Goal: Task Accomplishment & Management: Complete application form

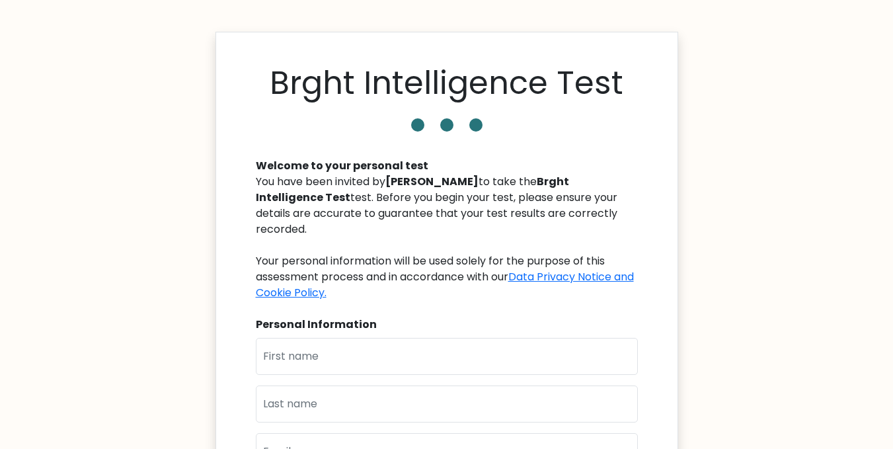
scroll to position [109, 0]
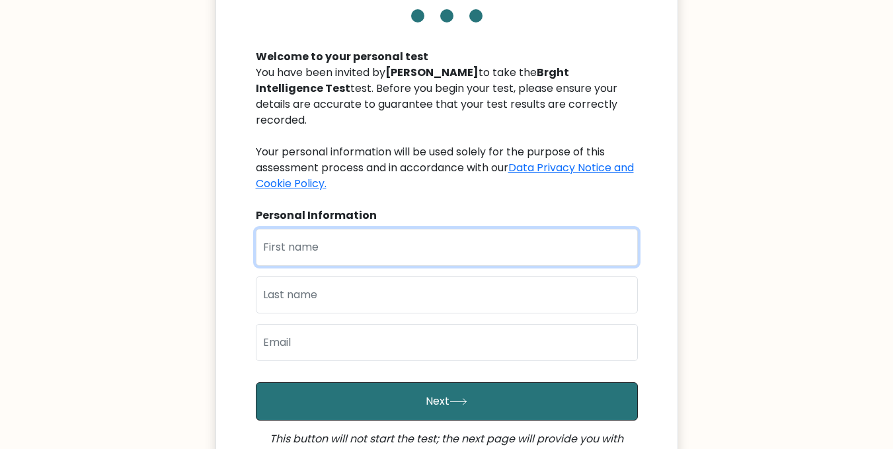
click at [335, 240] on input "text" at bounding box center [447, 247] width 382 height 37
type input "Kyla"
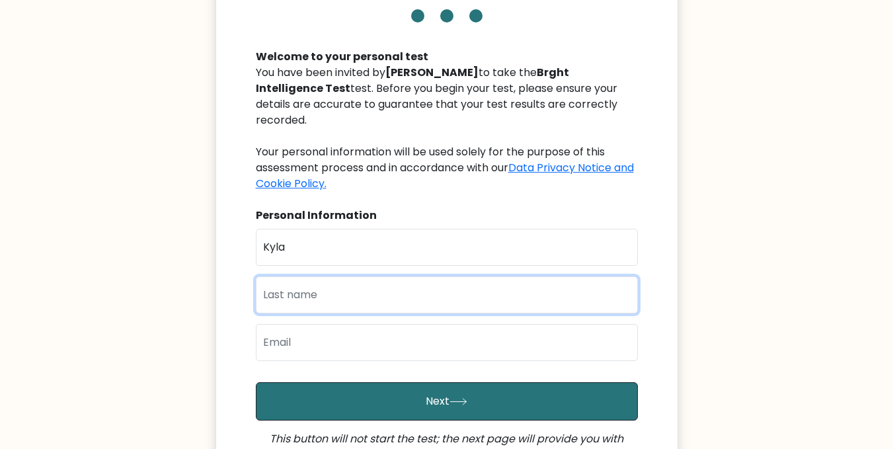
click at [335, 295] on input "text" at bounding box center [447, 294] width 382 height 37
type input "Ramirez"
click at [256, 382] on button "Next" at bounding box center [447, 401] width 382 height 38
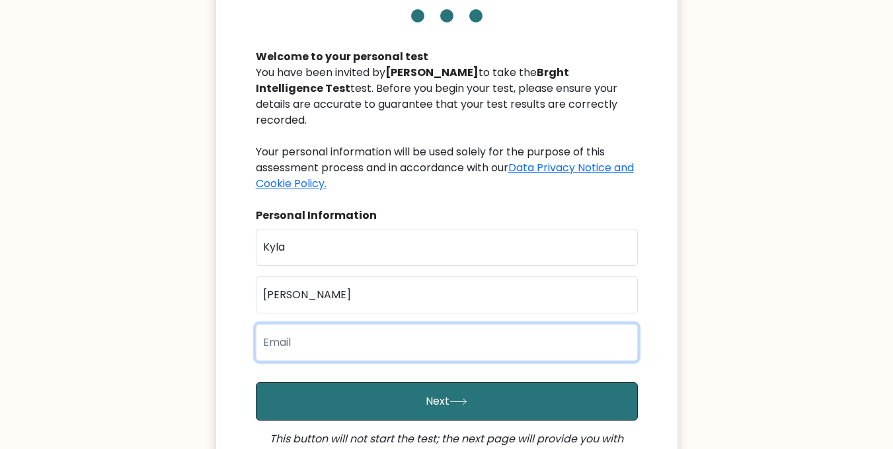
scroll to position [310, 0]
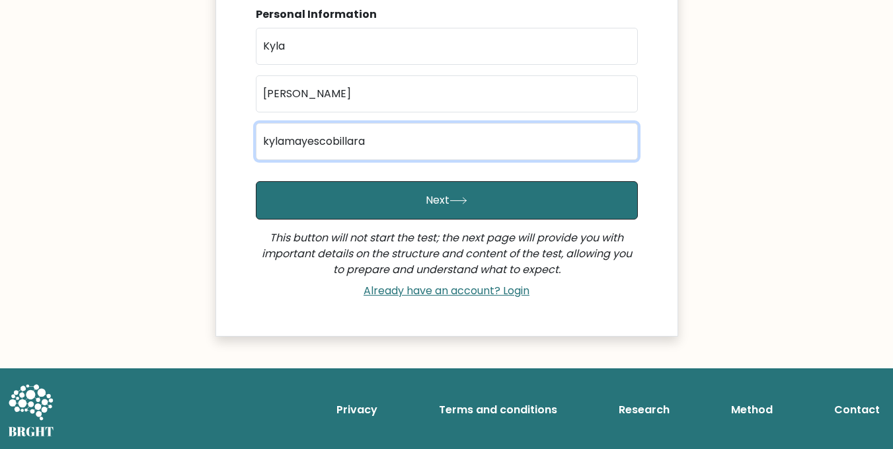
type input "kylamayescobillaramirez@gmail.com"
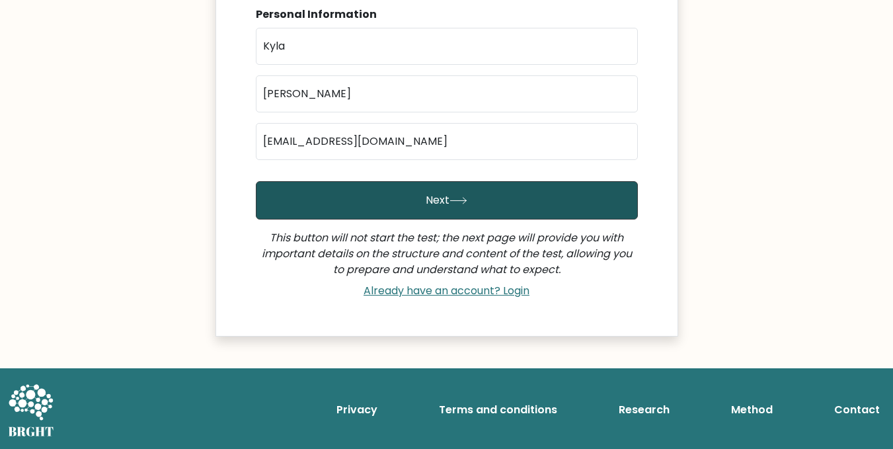
click at [417, 190] on button "Next" at bounding box center [447, 200] width 382 height 38
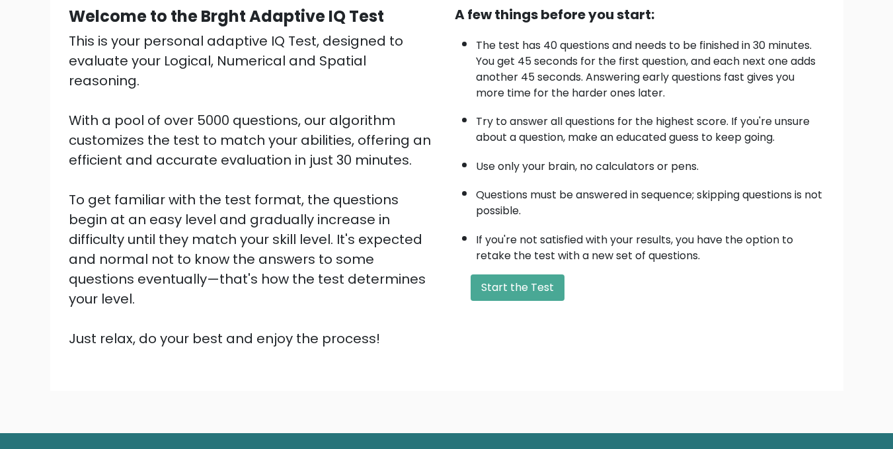
scroll to position [157, 0]
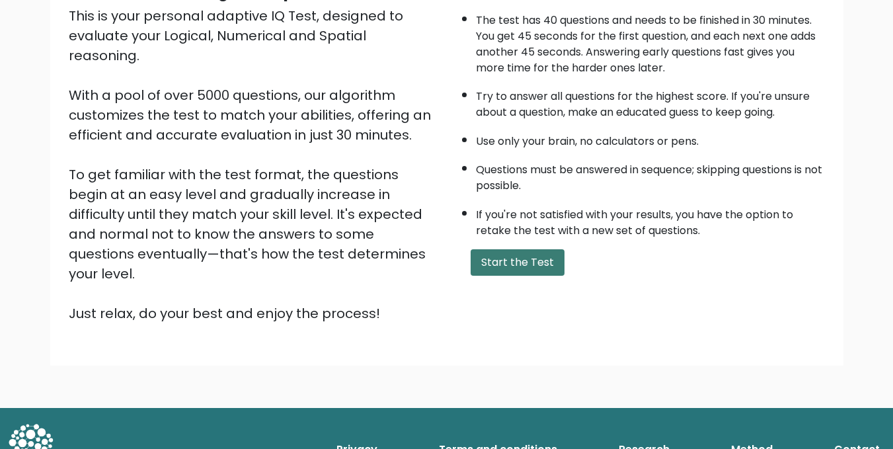
click at [542, 264] on button "Start the Test" at bounding box center [517, 262] width 94 height 26
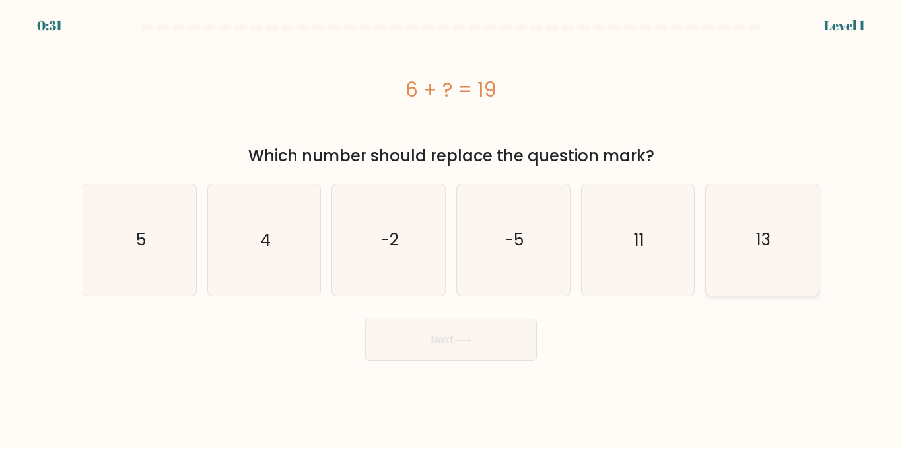
click at [727, 262] on icon "13" at bounding box center [763, 239] width 110 height 110
click at [452, 228] on input "f. 13" at bounding box center [451, 226] width 1 height 3
radio input "true"
click at [435, 337] on button "Next" at bounding box center [451, 339] width 172 height 42
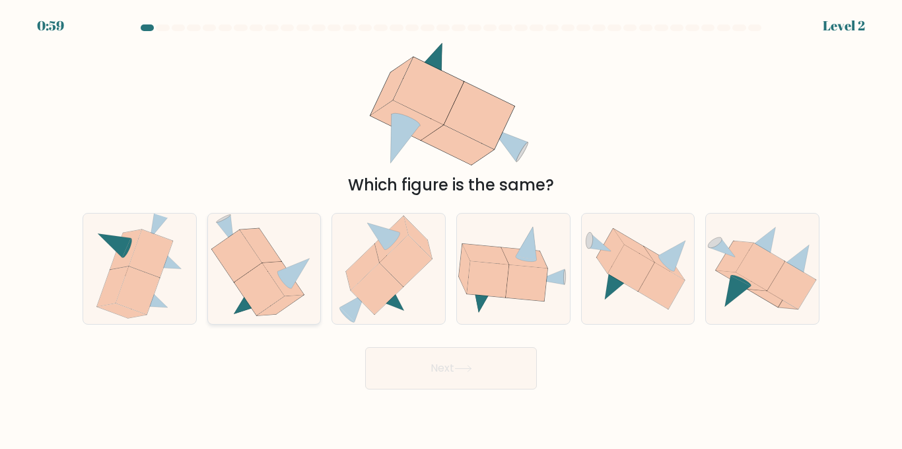
click at [268, 269] on icon at bounding box center [283, 279] width 42 height 34
click at [451, 228] on input "b." at bounding box center [451, 226] width 1 height 3
radio input "true"
click at [455, 360] on button "Next" at bounding box center [451, 368] width 172 height 42
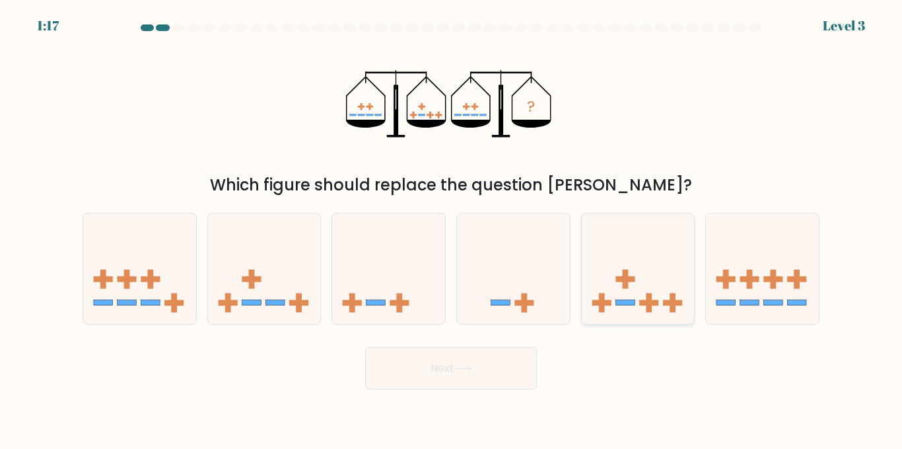
click at [658, 299] on icon at bounding box center [638, 268] width 113 height 93
click at [452, 228] on input "e." at bounding box center [451, 226] width 1 height 3
radio input "true"
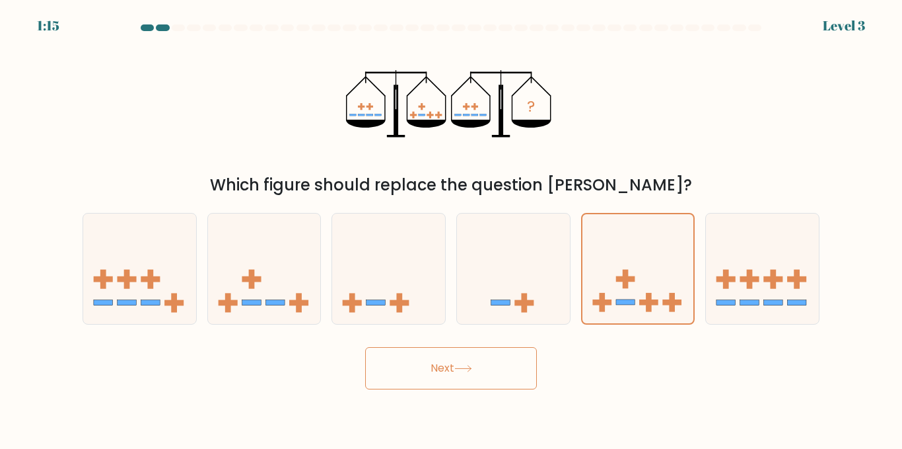
click at [433, 381] on button "Next" at bounding box center [451, 368] width 172 height 42
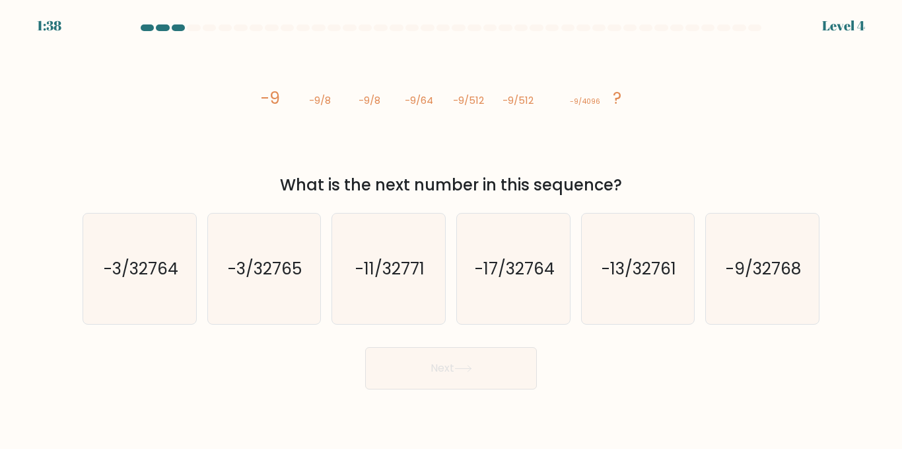
click at [446, 108] on icon "image/svg+xml -9 -9/8 -9/8 -9/64 -9/512 -9/512 -9/4096 ?" at bounding box center [451, 103] width 396 height 135
click at [760, 265] on text "-9/32768" at bounding box center [763, 268] width 75 height 23
click at [452, 228] on input "f. -9/32768" at bounding box center [451, 226] width 1 height 3
radio input "true"
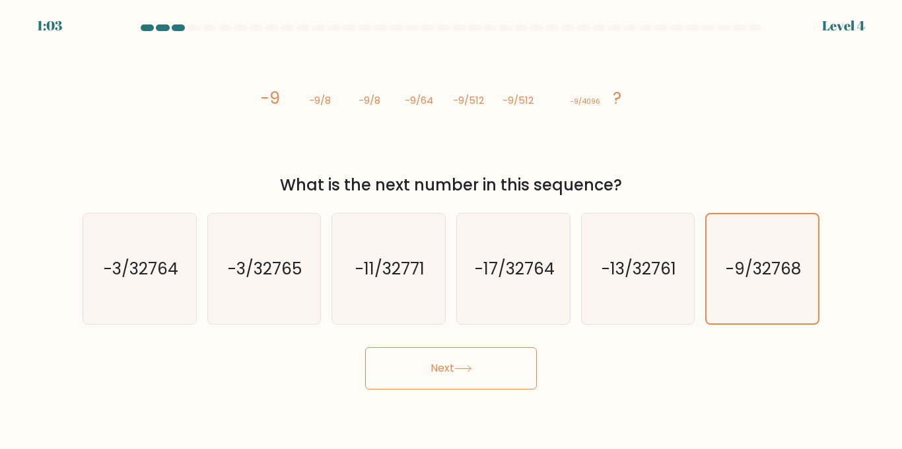
click at [447, 369] on button "Next" at bounding box center [451, 368] width 172 height 42
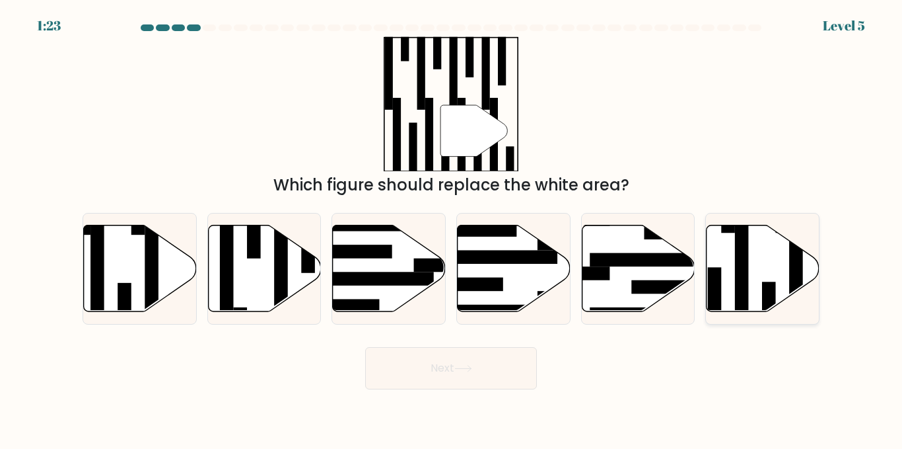
click at [726, 287] on icon at bounding box center [763, 268] width 113 height 87
click at [452, 228] on input "f." at bounding box center [451, 226] width 1 height 3
radio input "true"
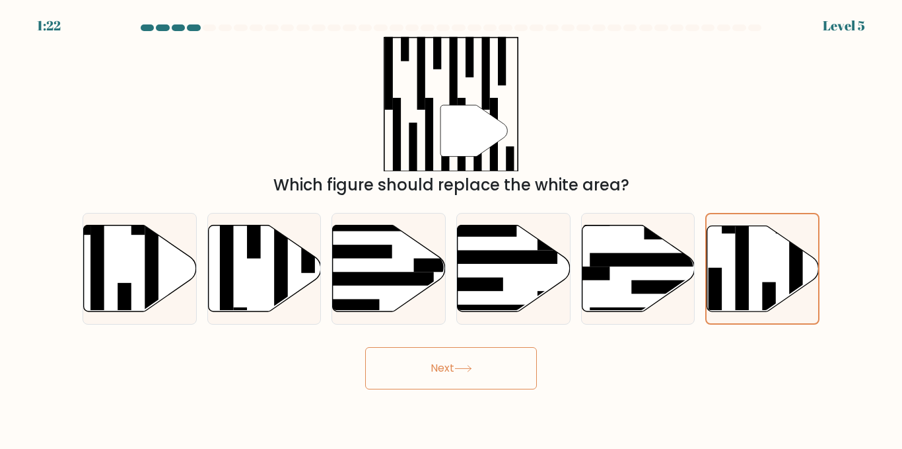
click at [449, 383] on button "Next" at bounding box center [451, 368] width 172 height 42
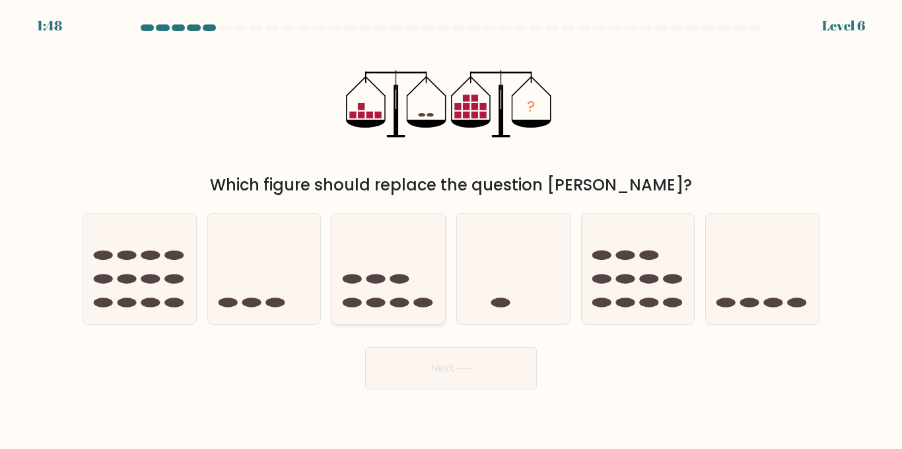
click at [411, 275] on icon at bounding box center [388, 268] width 113 height 93
click at [451, 228] on input "c." at bounding box center [451, 226] width 1 height 3
radio input "true"
click at [451, 363] on button "Next" at bounding box center [451, 368] width 172 height 42
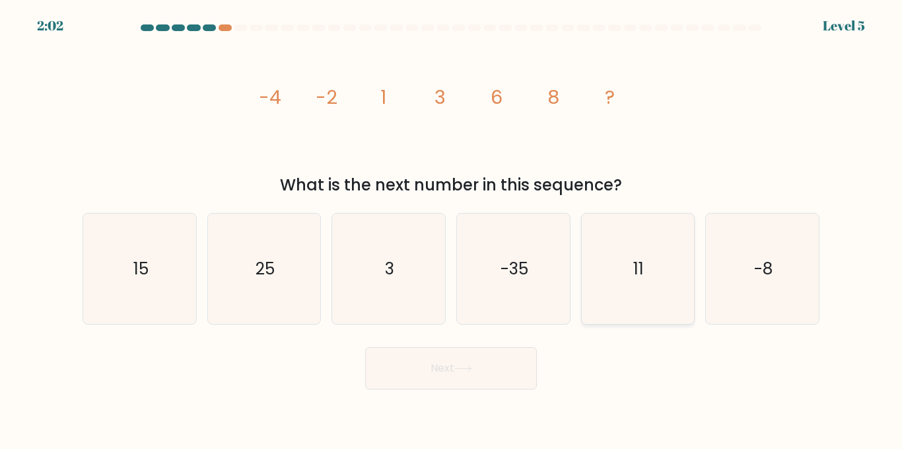
click at [662, 268] on icon "11" at bounding box center [638, 268] width 110 height 110
click at [452, 228] on input "e. 11" at bounding box center [451, 226] width 1 height 3
radio input "true"
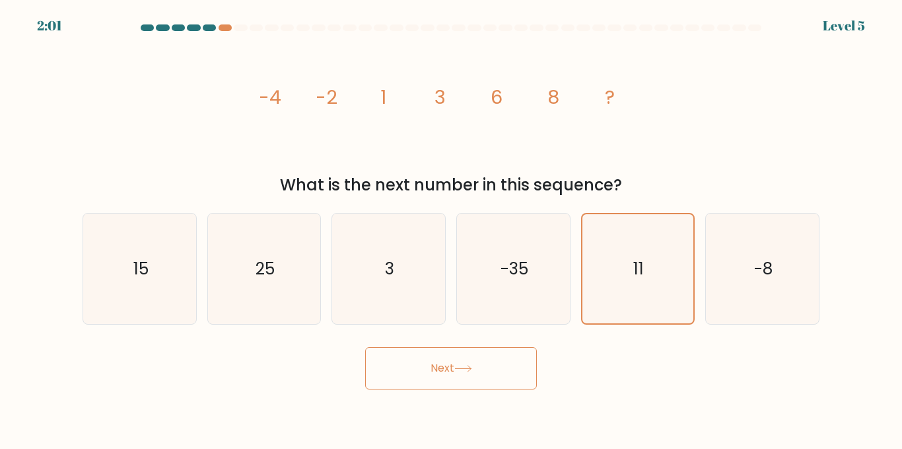
click at [435, 357] on button "Next" at bounding box center [451, 368] width 172 height 42
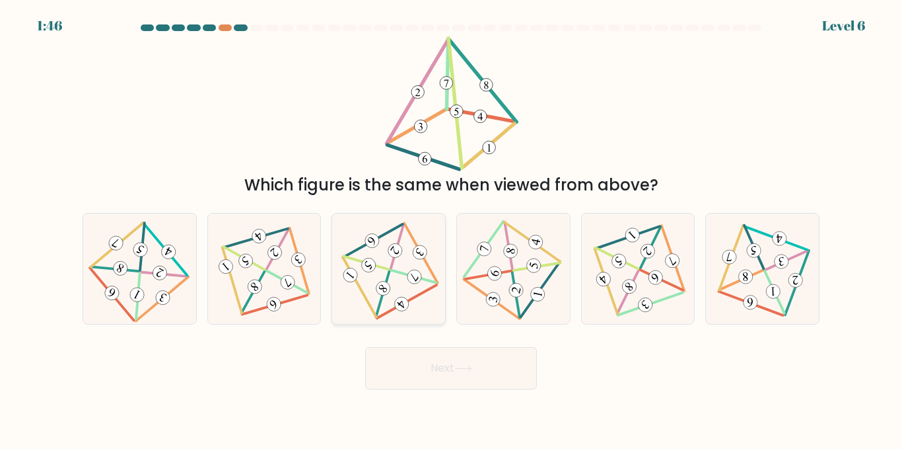
click at [392, 298] on icon at bounding box center [389, 269] width 91 height 89
click at [451, 228] on input "c." at bounding box center [451, 226] width 1 height 3
radio input "true"
click at [460, 340] on div "Next" at bounding box center [451, 364] width 753 height 49
click at [456, 365] on button "Next" at bounding box center [451, 368] width 172 height 42
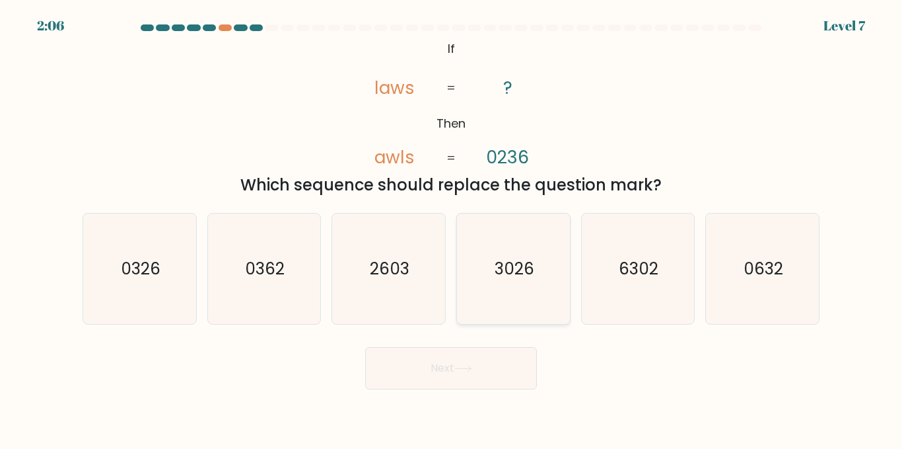
click at [528, 305] on icon "3026" at bounding box center [513, 268] width 110 height 110
click at [452, 228] on input "d. 3026" at bounding box center [451, 226] width 1 height 3
radio input "true"
click at [460, 357] on button "Next" at bounding box center [451, 368] width 172 height 42
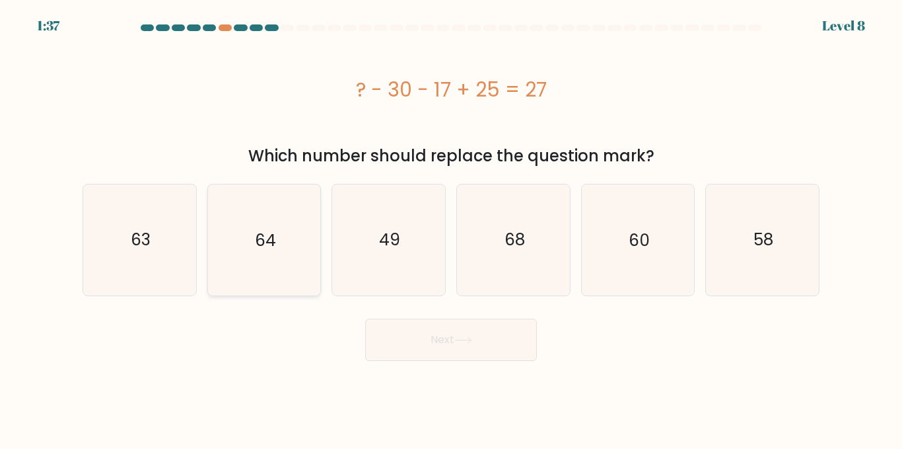
click at [230, 273] on icon "64" at bounding box center [264, 239] width 110 height 110
click at [451, 228] on input "b. 64" at bounding box center [451, 226] width 1 height 3
radio input "true"
click at [381, 334] on button "Next" at bounding box center [451, 339] width 172 height 42
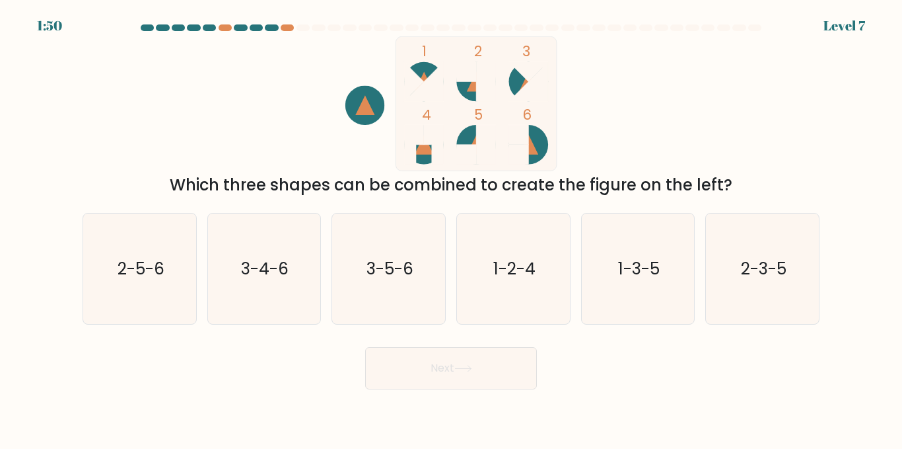
drag, startPoint x: 423, startPoint y: 153, endPoint x: 527, endPoint y: 147, distance: 103.9
click at [527, 147] on icon "1 2 3 4 5 6" at bounding box center [451, 103] width 355 height 135
drag, startPoint x: 527, startPoint y: 147, endPoint x: 425, endPoint y: 85, distance: 119.2
click at [425, 85] on icon "1 2 3 4 5 6" at bounding box center [451, 103] width 355 height 135
click at [129, 275] on text "2-5-6" at bounding box center [140, 268] width 47 height 23
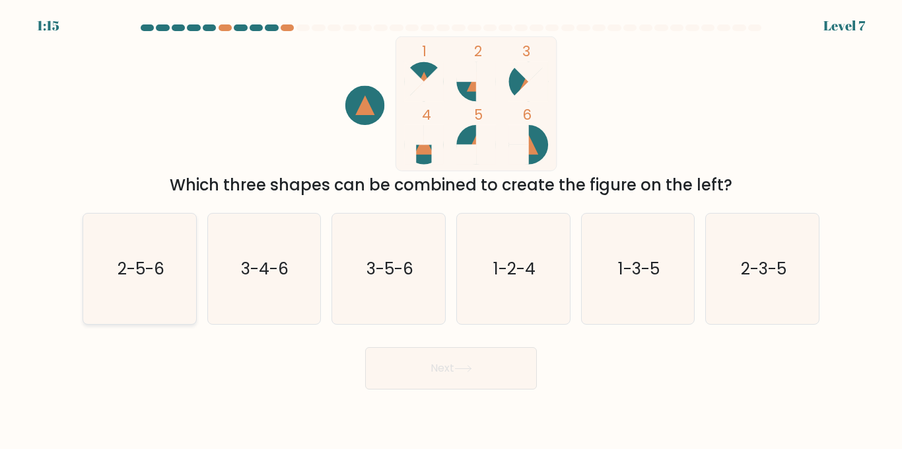
click at [451, 228] on input "a. 2-5-6" at bounding box center [451, 226] width 1 height 3
radio input "true"
click at [431, 369] on button "Next" at bounding box center [451, 368] width 172 height 42
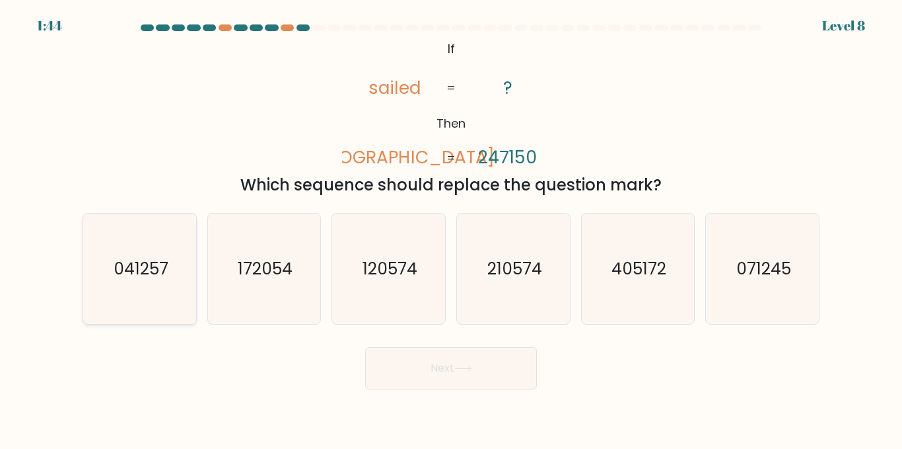
click at [163, 292] on icon "041257" at bounding box center [140, 268] width 110 height 110
click at [451, 228] on input "a. 041257" at bounding box center [451, 226] width 1 height 3
radio input "true"
click at [469, 359] on button "Next" at bounding box center [451, 368] width 172 height 42
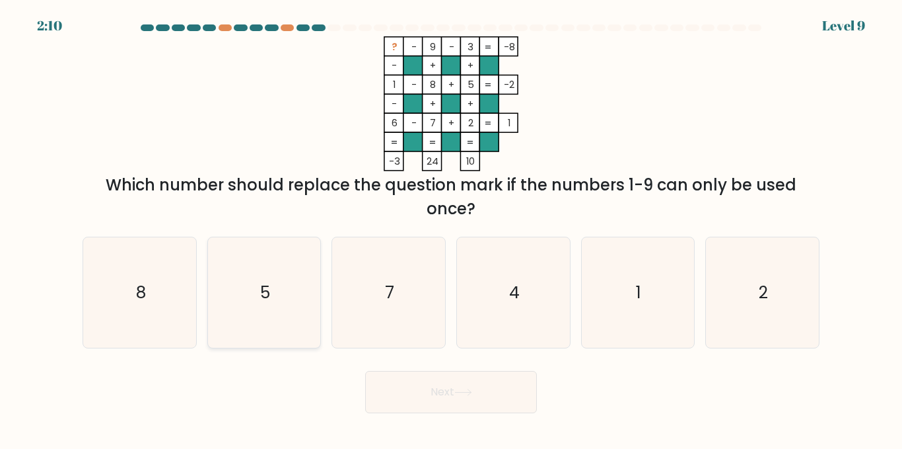
click at [254, 283] on icon "5" at bounding box center [264, 292] width 110 height 110
click at [451, 228] on input "b. 5" at bounding box center [451, 226] width 1 height 3
radio input "true"
click at [364, 296] on icon "7" at bounding box center [389, 292] width 110 height 110
click at [451, 228] on input "c. 7" at bounding box center [451, 226] width 1 height 3
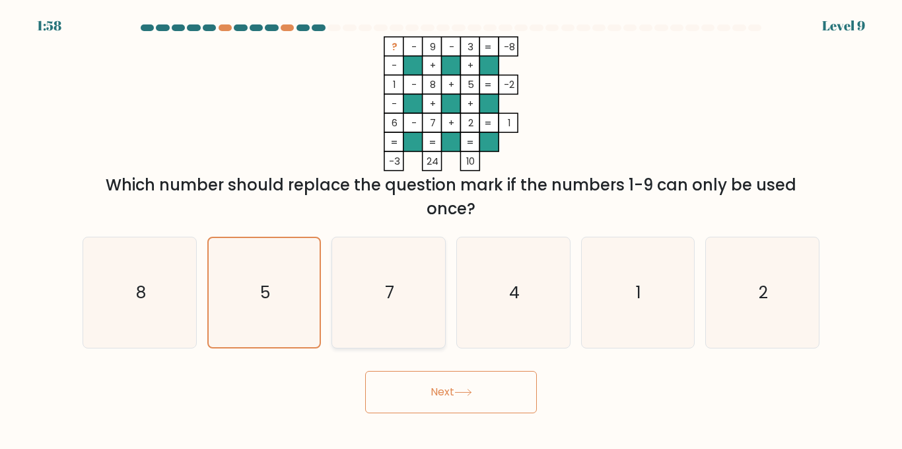
radio input "true"
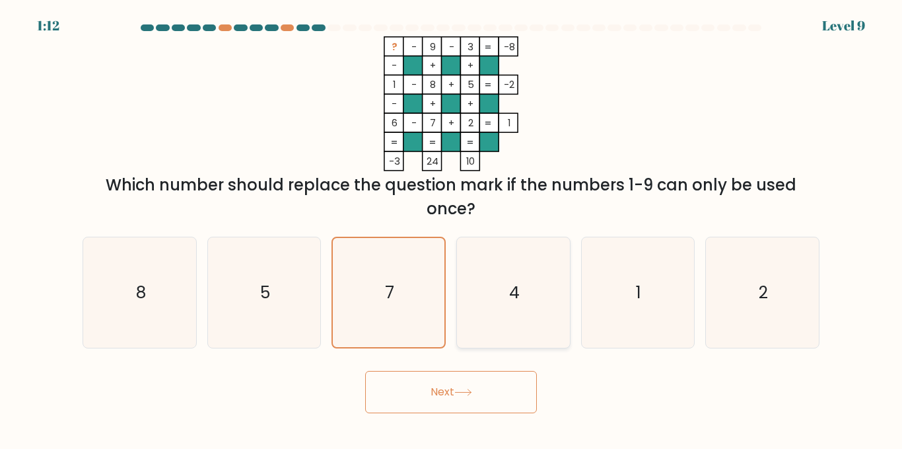
click at [527, 313] on icon "4" at bounding box center [513, 292] width 110 height 110
click at [452, 228] on input "d. 4" at bounding box center [451, 226] width 1 height 3
radio input "true"
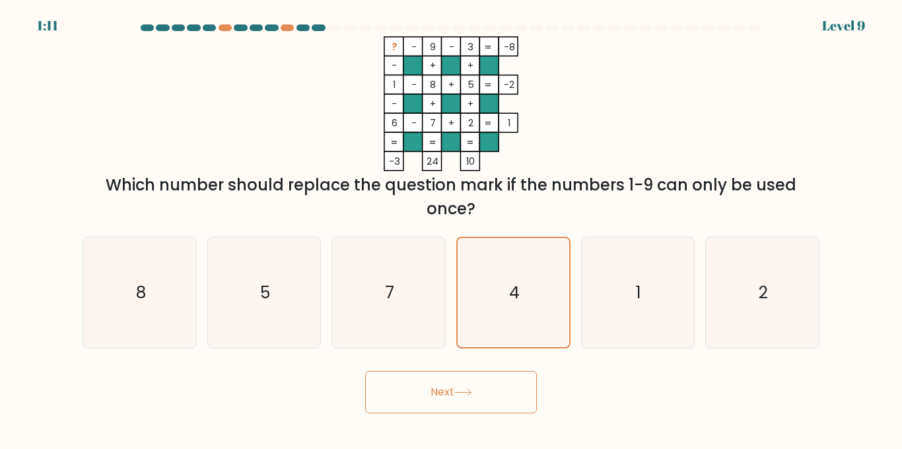
click at [434, 402] on button "Next" at bounding box center [451, 392] width 172 height 42
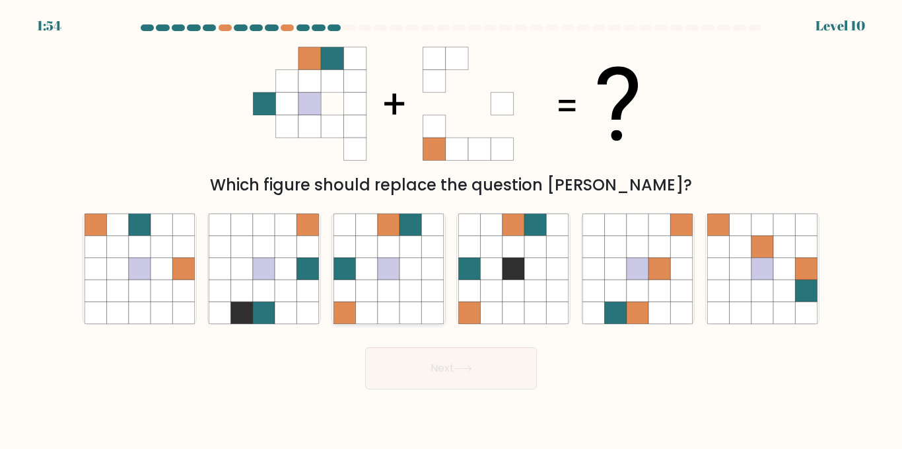
click at [423, 283] on icon at bounding box center [433, 290] width 22 height 22
click at [451, 228] on input "c." at bounding box center [451, 226] width 1 height 3
radio input "true"
click at [443, 367] on button "Next" at bounding box center [451, 368] width 172 height 42
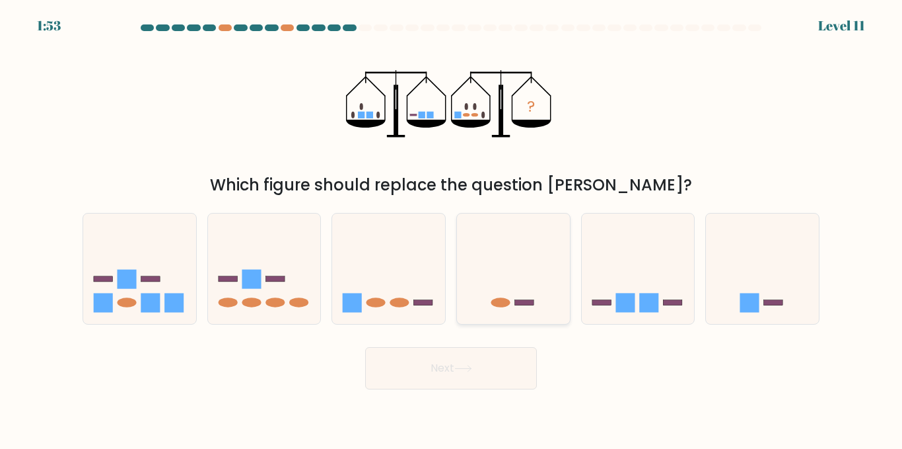
click at [519, 271] on icon at bounding box center [513, 268] width 113 height 93
click at [452, 228] on input "d." at bounding box center [451, 226] width 1 height 3
radio input "true"
drag, startPoint x: 503, startPoint y: 406, endPoint x: 503, endPoint y: 392, distance: 13.9
click at [503, 392] on body "2:38 Level 11" at bounding box center [451, 224] width 902 height 449
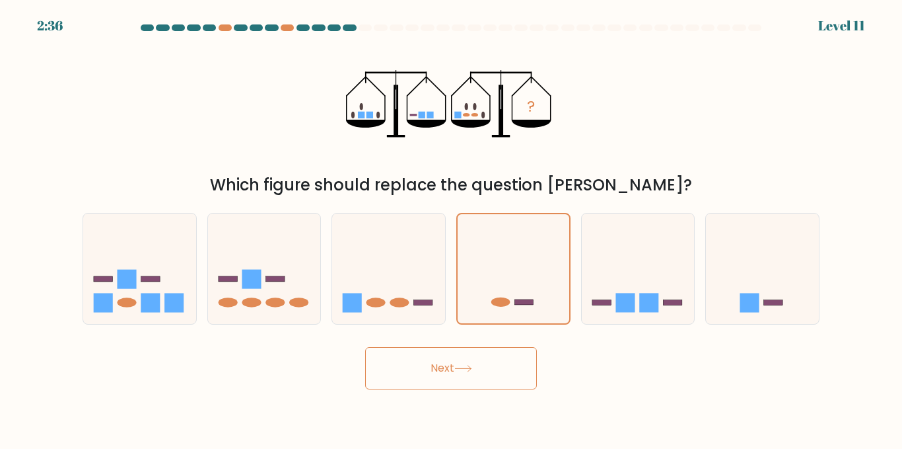
click at [451, 381] on button "Next" at bounding box center [451, 368] width 172 height 42
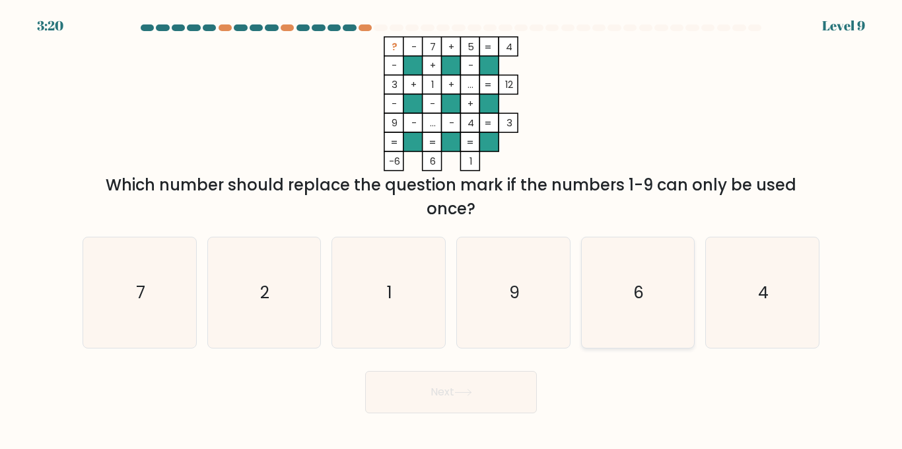
click at [642, 253] on icon "6" at bounding box center [638, 292] width 110 height 110
click at [452, 228] on input "e. 6" at bounding box center [451, 226] width 1 height 3
radio input "true"
click at [461, 363] on form at bounding box center [451, 218] width 902 height 388
click at [457, 386] on button "Next" at bounding box center [451, 392] width 172 height 42
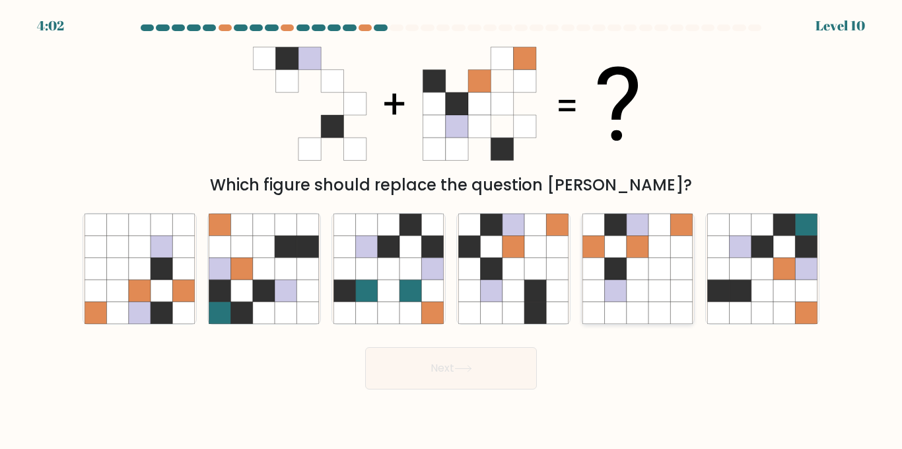
click at [648, 277] on icon at bounding box center [638, 269] width 22 height 22
click at [452, 228] on input "e." at bounding box center [451, 226] width 1 height 3
radio input "true"
click at [458, 381] on button "Next" at bounding box center [451, 368] width 172 height 42
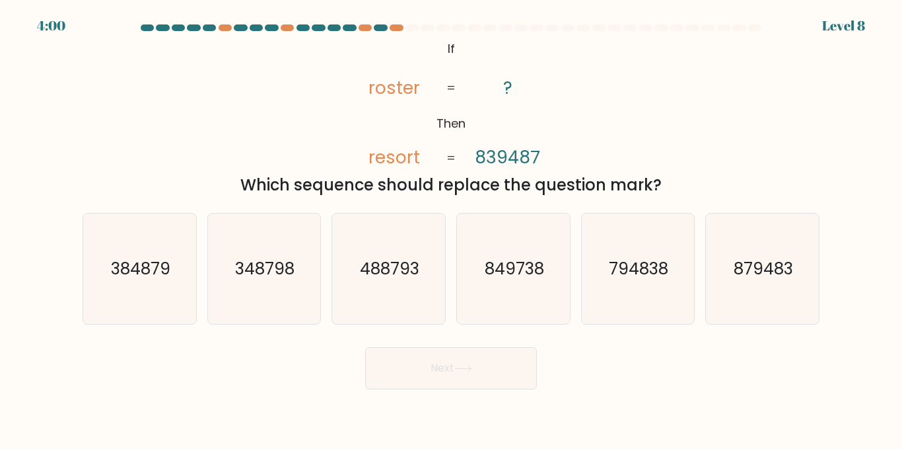
click at [704, 278] on div "f. 879483" at bounding box center [762, 269] width 125 height 112
click at [501, 307] on icon "849738" at bounding box center [513, 268] width 110 height 110
click at [452, 228] on input "d. 849738" at bounding box center [451, 226] width 1 height 3
radio input "true"
click at [397, 377] on button "Next" at bounding box center [451, 368] width 172 height 42
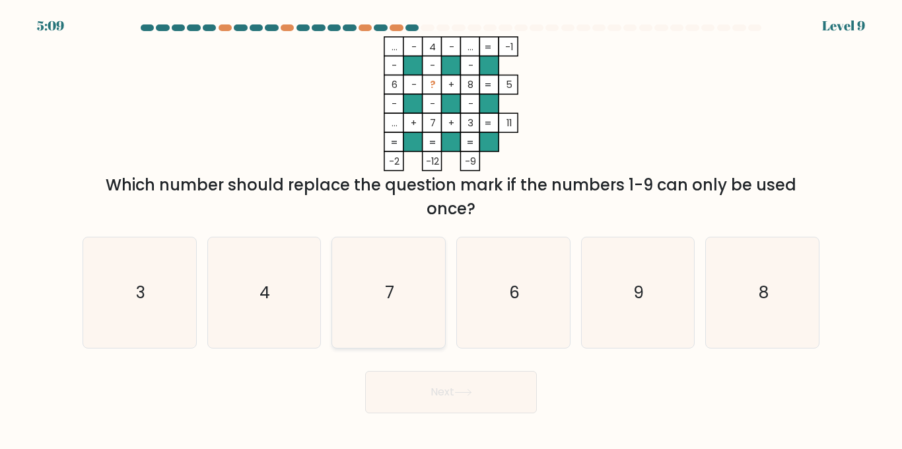
click at [431, 289] on icon "7" at bounding box center [389, 292] width 110 height 110
click at [451, 228] on input "c. 7" at bounding box center [451, 226] width 1 height 3
radio input "true"
click at [476, 406] on button "Next" at bounding box center [451, 392] width 172 height 42
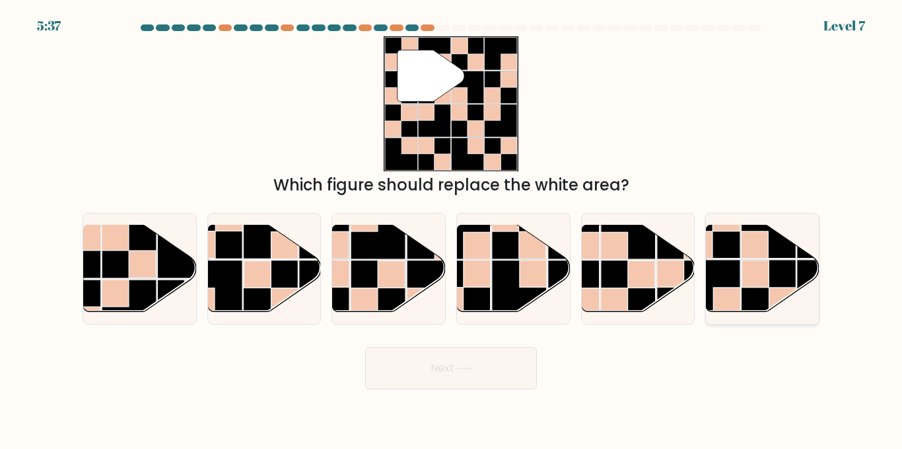
click at [742, 293] on rect at bounding box center [769, 287] width 55 height 55
click at [452, 228] on input "f." at bounding box center [451, 226] width 1 height 3
radio input "true"
click at [262, 254] on rect at bounding box center [270, 230] width 55 height 55
click at [451, 228] on input "b." at bounding box center [451, 226] width 1 height 3
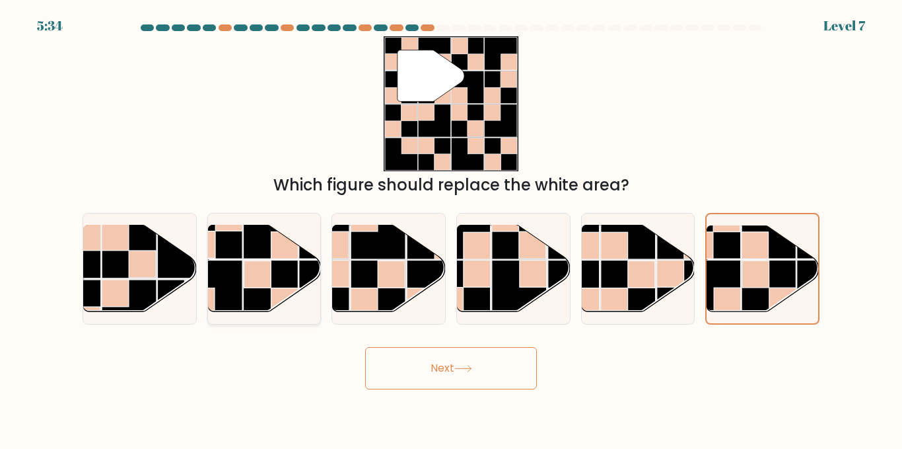
radio input "true"
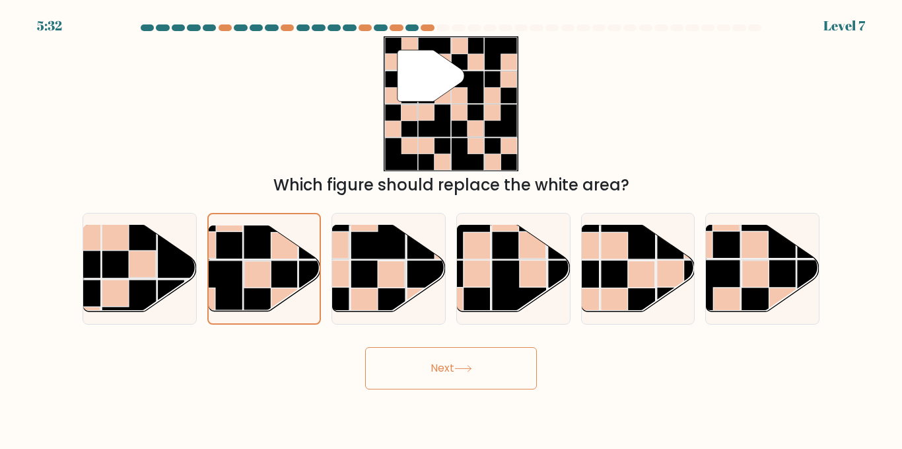
click at [448, 361] on button "Next" at bounding box center [451, 368] width 172 height 42
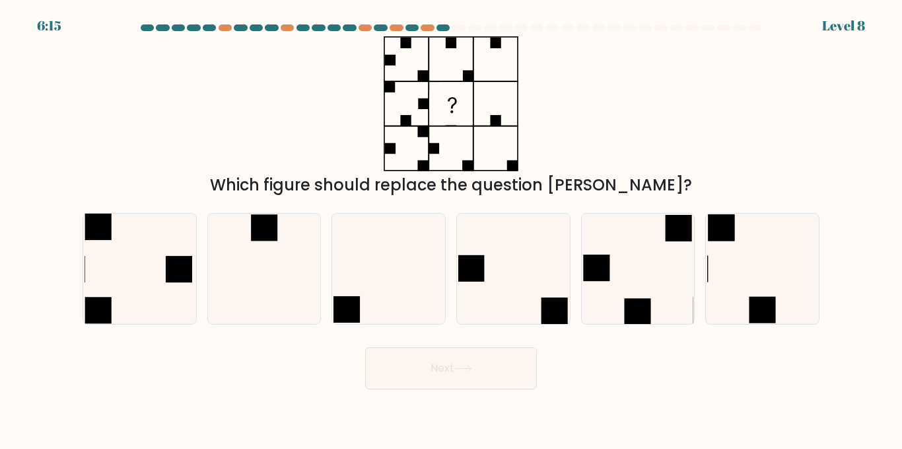
click at [448, 361] on button "Next" at bounding box center [451, 368] width 172 height 42
click at [523, 264] on icon at bounding box center [513, 268] width 110 height 110
click at [452, 228] on input "d." at bounding box center [451, 226] width 1 height 3
radio input "true"
click at [415, 382] on button "Next" at bounding box center [451, 368] width 172 height 42
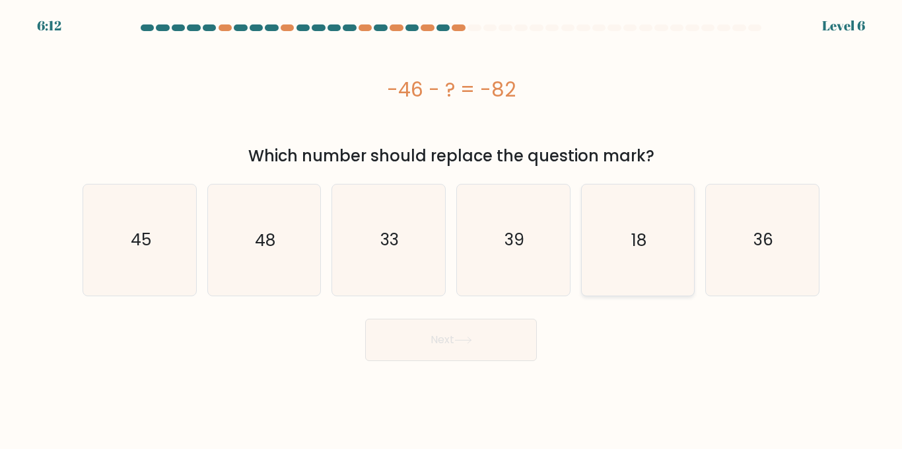
click at [650, 233] on icon "18" at bounding box center [638, 239] width 110 height 110
click at [452, 228] on input "e. 18" at bounding box center [451, 226] width 1 height 3
radio input "true"
click at [457, 301] on form "a." at bounding box center [451, 192] width 902 height 336
click at [458, 337] on icon at bounding box center [464, 339] width 18 height 7
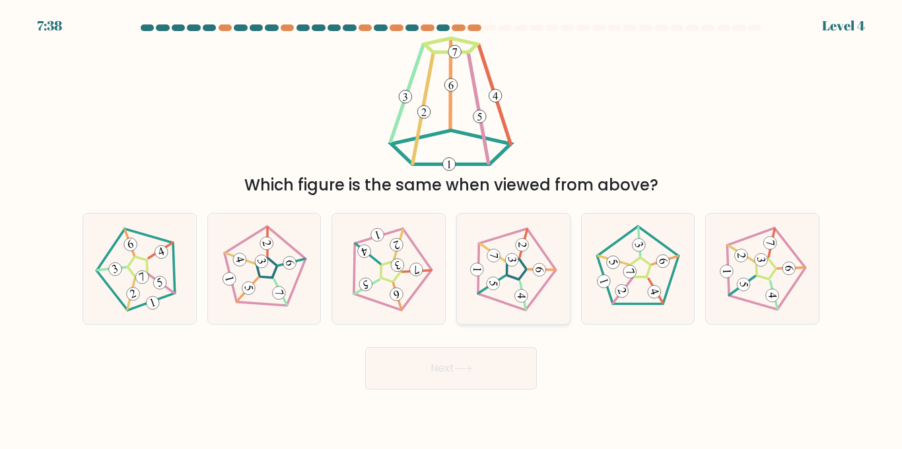
click at [511, 297] on icon at bounding box center [513, 269] width 89 height 89
click at [452, 228] on input "d." at bounding box center [451, 226] width 1 height 3
radio input "true"
click at [489, 351] on button "Next" at bounding box center [451, 368] width 172 height 42
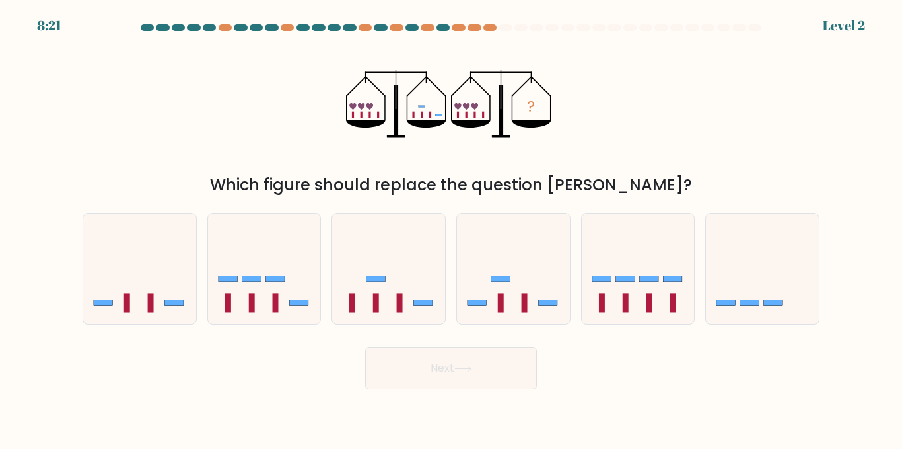
click at [663, 259] on icon at bounding box center [638, 268] width 113 height 93
click at [452, 228] on input "e." at bounding box center [451, 226] width 1 height 3
radio input "true"
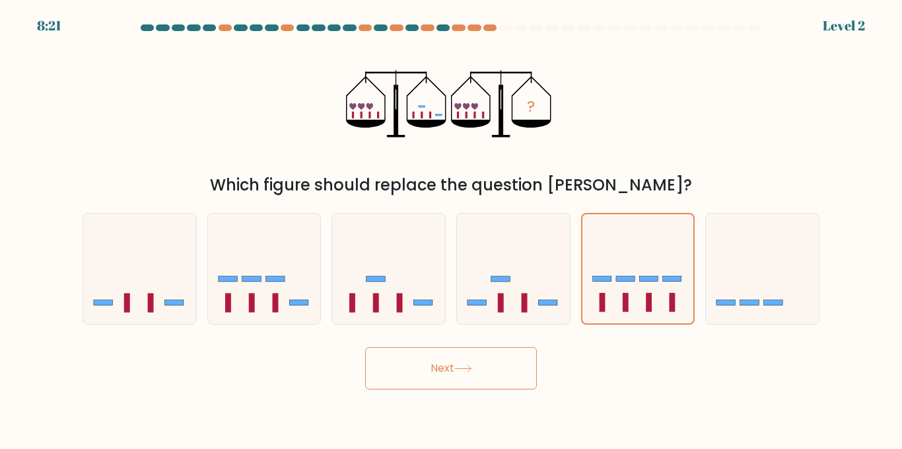
click at [446, 386] on button "Next" at bounding box center [451, 368] width 172 height 42
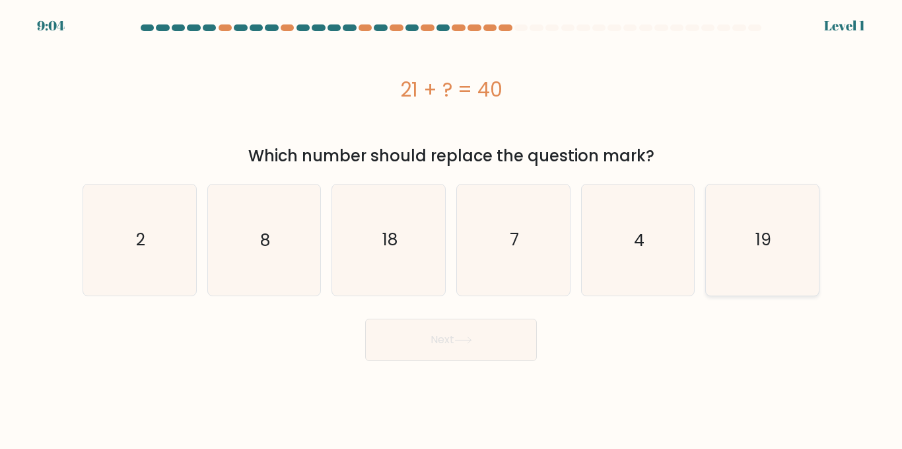
click at [747, 273] on icon "19" at bounding box center [763, 239] width 110 height 110
click at [452, 228] on input "f. 19" at bounding box center [451, 226] width 1 height 3
radio input "true"
click at [490, 336] on button "Next" at bounding box center [451, 339] width 172 height 42
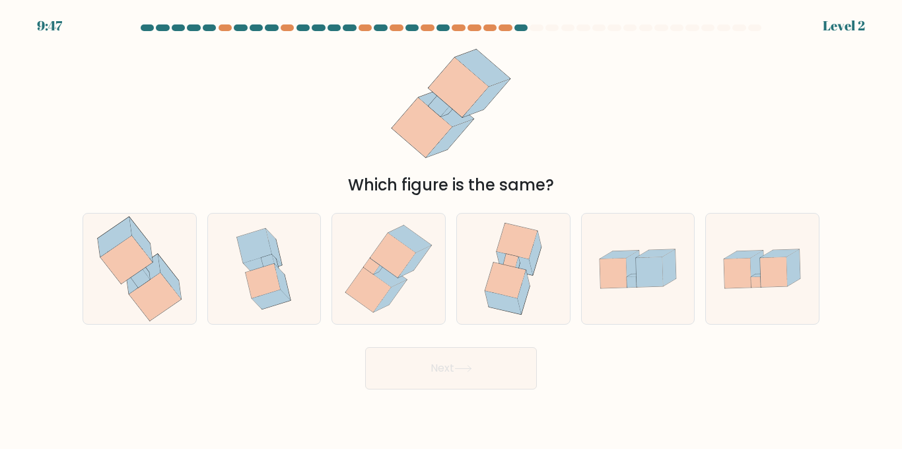
click at [564, 246] on div at bounding box center [514, 269] width 114 height 112
click at [452, 228] on input "d." at bounding box center [451, 226] width 1 height 3
radio input "true"
click at [497, 379] on button "Next" at bounding box center [451, 368] width 172 height 42
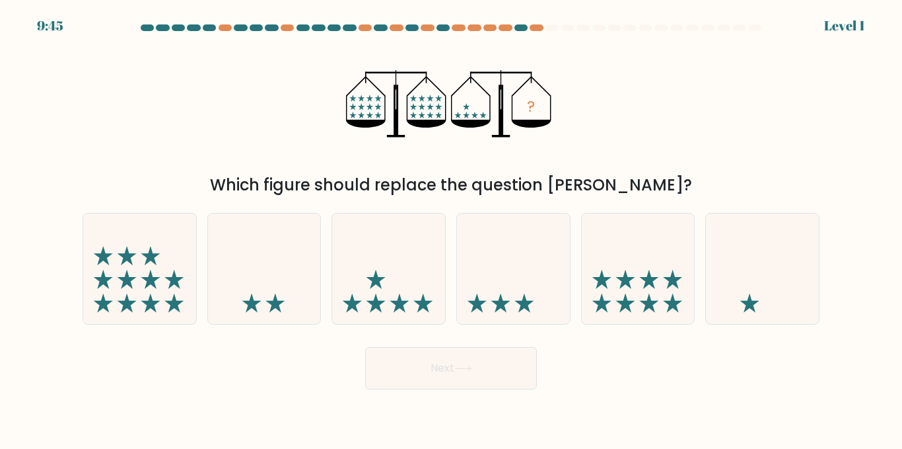
click at [709, 270] on icon at bounding box center [762, 268] width 113 height 93
click at [452, 228] on input "f." at bounding box center [451, 226] width 1 height 3
radio input "true"
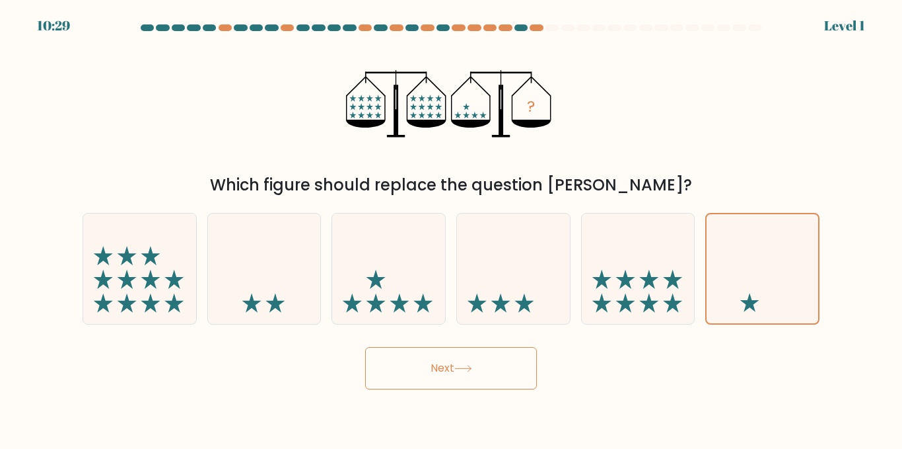
click at [512, 334] on form at bounding box center [451, 206] width 902 height 365
click at [509, 359] on button "Next" at bounding box center [451, 368] width 172 height 42
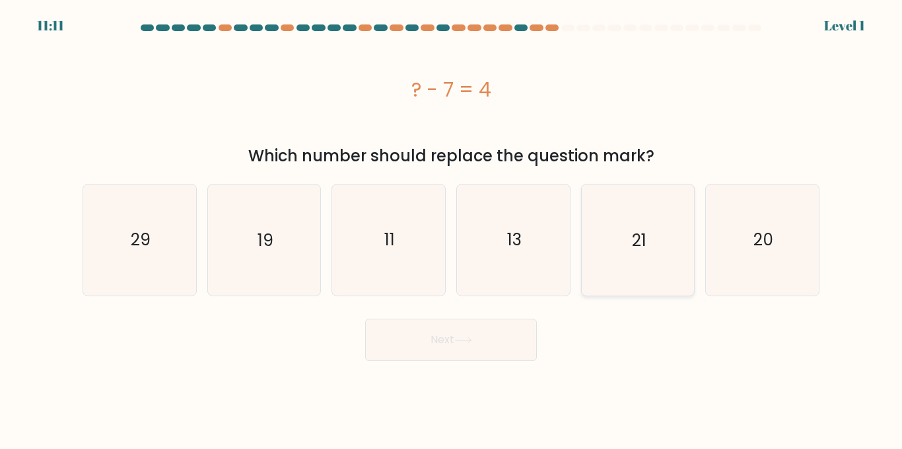
click at [582, 272] on div "21" at bounding box center [638, 240] width 114 height 112
click at [452, 228] on input "e. 21" at bounding box center [451, 226] width 1 height 3
radio input "true"
click at [443, 349] on button "Next" at bounding box center [451, 339] width 172 height 42
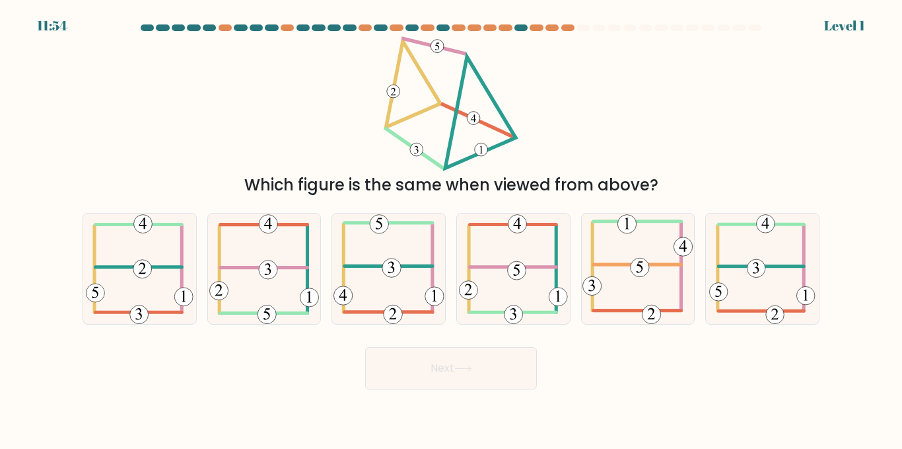
click at [472, 252] on icon at bounding box center [513, 268] width 109 height 110
click at [452, 228] on input "d." at bounding box center [451, 226] width 1 height 3
radio input "true"
click at [426, 367] on button "Next" at bounding box center [451, 368] width 172 height 42
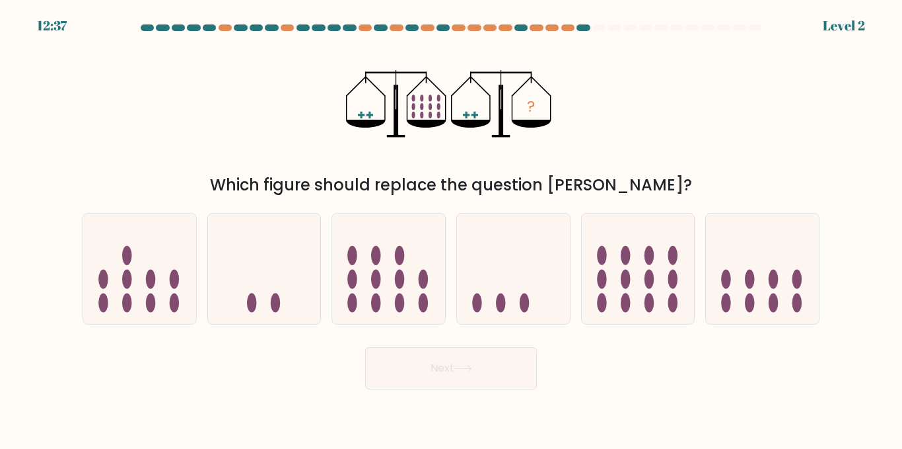
click at [344, 287] on icon at bounding box center [388, 268] width 113 height 93
click at [451, 228] on input "c." at bounding box center [451, 226] width 1 height 3
radio input "true"
click at [392, 348] on button "Next" at bounding box center [451, 368] width 172 height 42
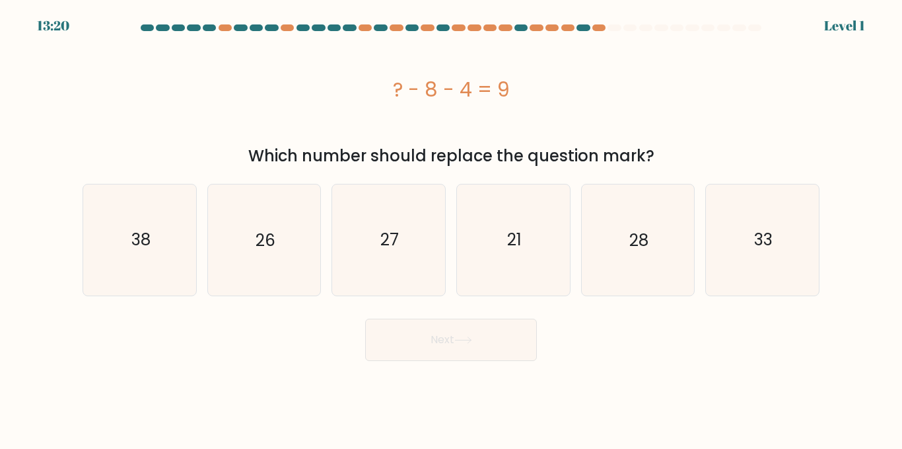
click at [279, 298] on form "a." at bounding box center [451, 192] width 902 height 336
click at [285, 238] on icon "26" at bounding box center [264, 239] width 110 height 110
click at [451, 228] on input "b. 26" at bounding box center [451, 226] width 1 height 3
radio input "true"
click at [426, 332] on button "Next" at bounding box center [451, 339] width 172 height 42
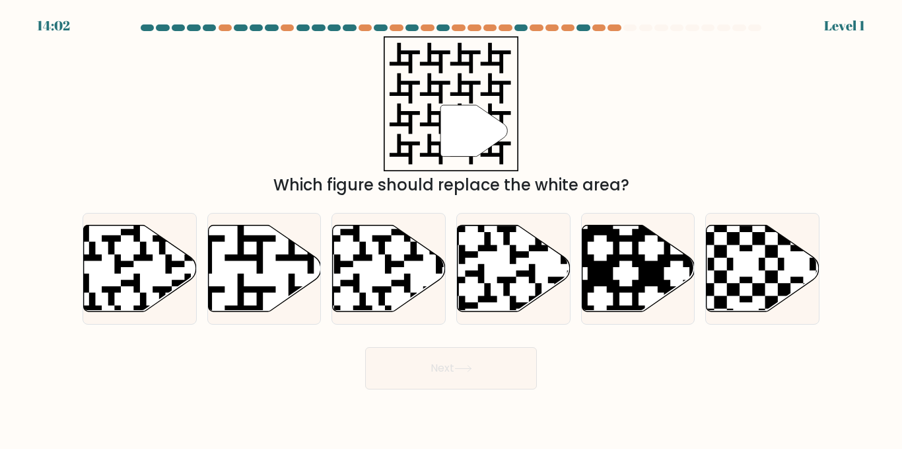
click at [630, 233] on icon at bounding box center [638, 268] width 113 height 87
click at [452, 228] on input "e." at bounding box center [451, 226] width 1 height 3
radio input "true"
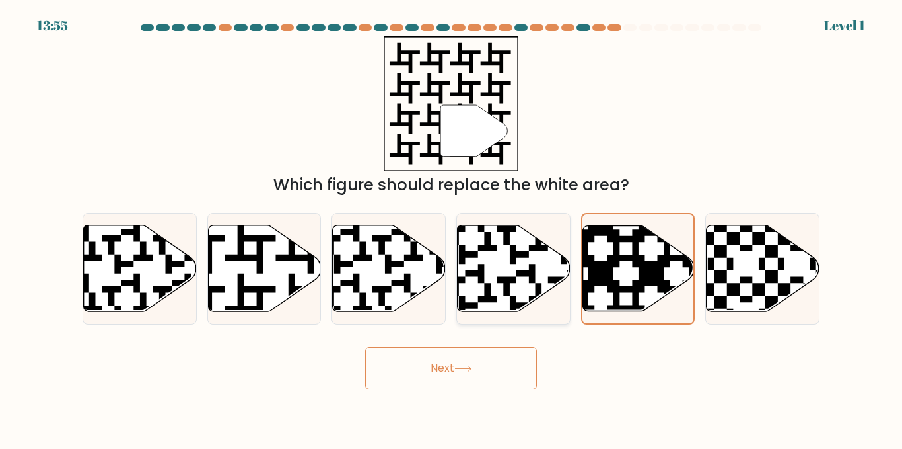
click at [488, 258] on icon at bounding box center [514, 268] width 113 height 87
click at [452, 228] on input "d." at bounding box center [451, 226] width 1 height 3
radio input "true"
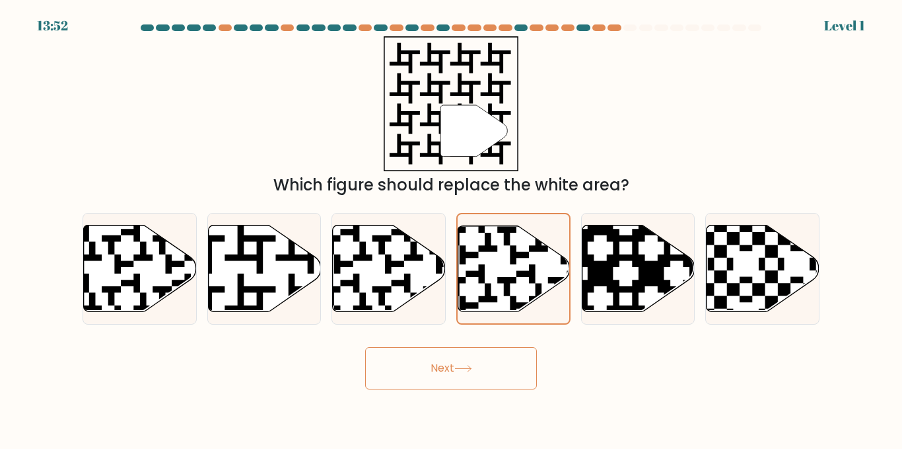
click at [383, 379] on button "Next" at bounding box center [451, 368] width 172 height 42
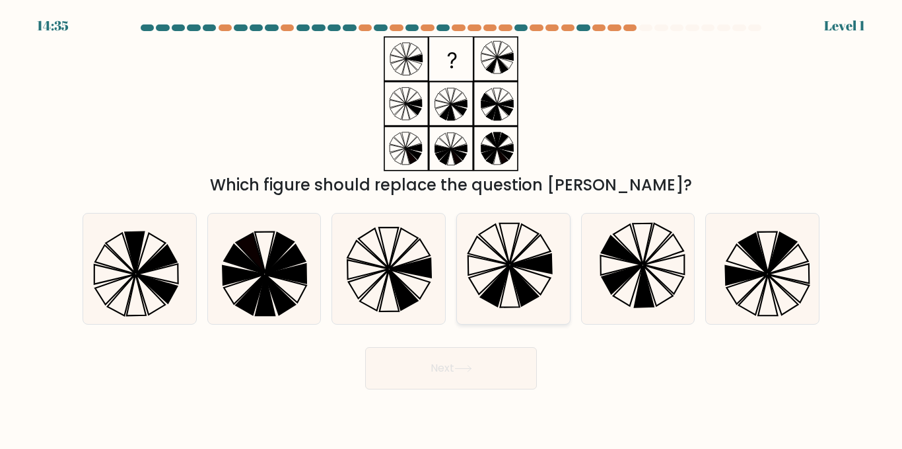
click at [494, 287] on icon at bounding box center [494, 286] width 28 height 40
click at [452, 228] on input "d." at bounding box center [451, 226] width 1 height 3
radio input "true"
click at [458, 383] on button "Next" at bounding box center [451, 368] width 172 height 42
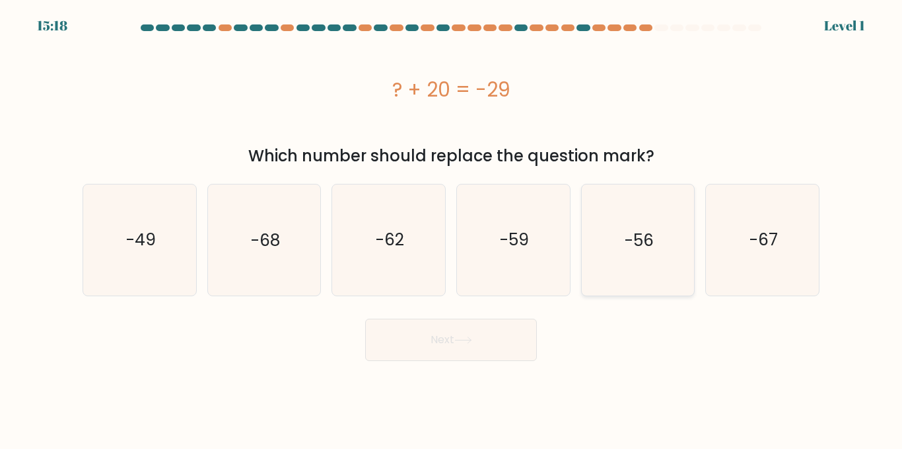
click at [662, 274] on icon "-56" at bounding box center [638, 239] width 110 height 110
click at [452, 228] on input "e. -56" at bounding box center [451, 226] width 1 height 3
radio input "true"
click at [497, 304] on form "a." at bounding box center [451, 192] width 902 height 336
click at [488, 351] on button "Next" at bounding box center [451, 339] width 172 height 42
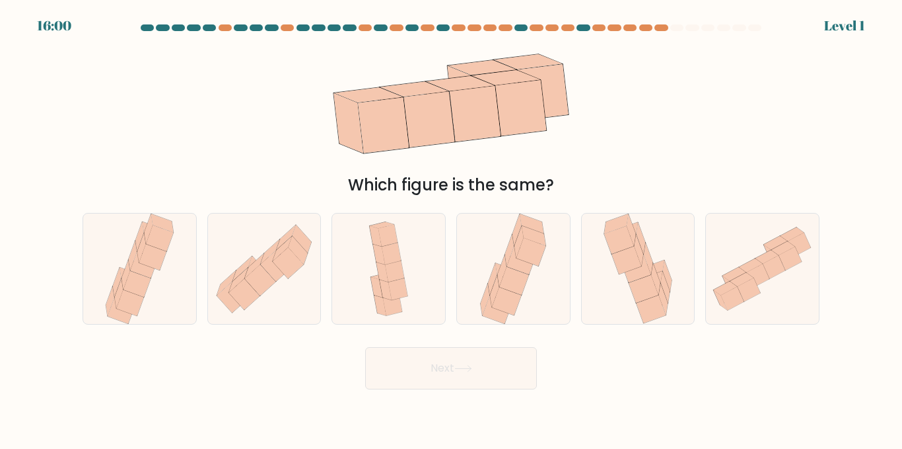
click at [743, 275] on icon at bounding box center [743, 279] width 24 height 14
click at [452, 228] on input "f." at bounding box center [451, 226] width 1 height 3
radio input "true"
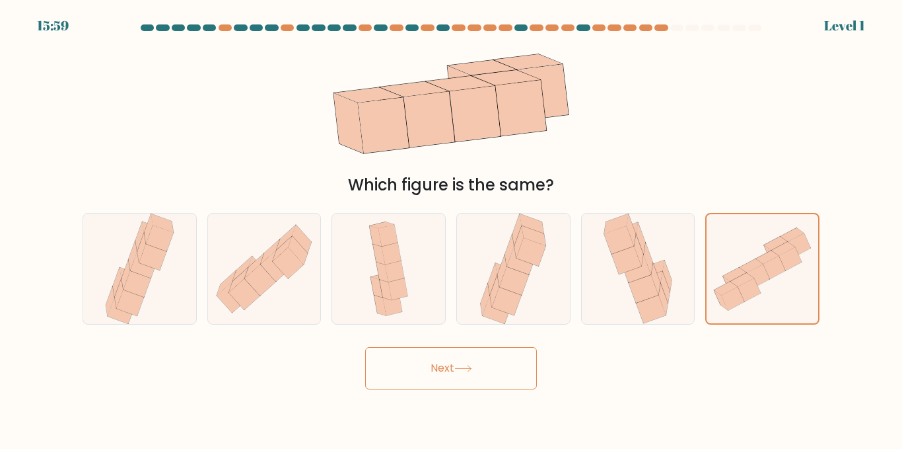
click at [447, 369] on button "Next" at bounding box center [451, 368] width 172 height 42
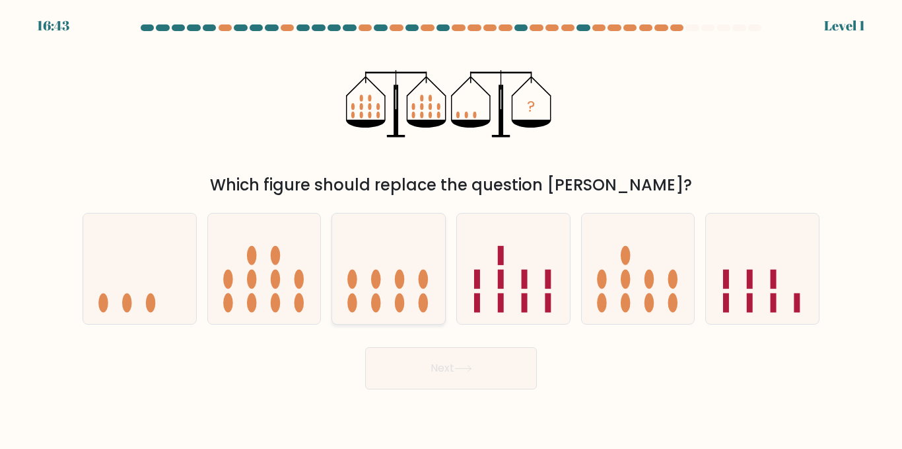
click at [338, 285] on icon at bounding box center [388, 268] width 113 height 93
click at [451, 228] on input "c." at bounding box center [451, 226] width 1 height 3
radio input "true"
click at [412, 353] on button "Next" at bounding box center [451, 368] width 172 height 42
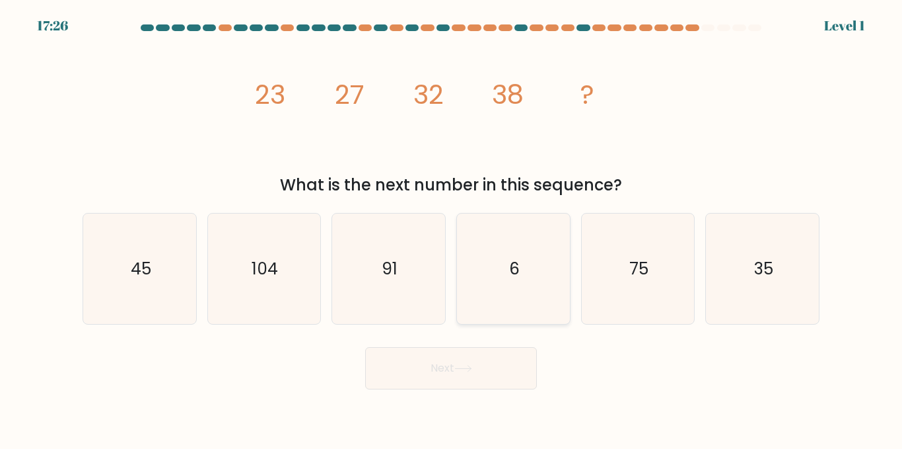
click at [488, 244] on icon "6" at bounding box center [513, 268] width 110 height 110
click at [452, 228] on input "d. 6" at bounding box center [451, 226] width 1 height 3
radio input "true"
click at [79, 295] on div "a. 45" at bounding box center [139, 269] width 125 height 112
click at [104, 293] on icon "45" at bounding box center [140, 268] width 110 height 110
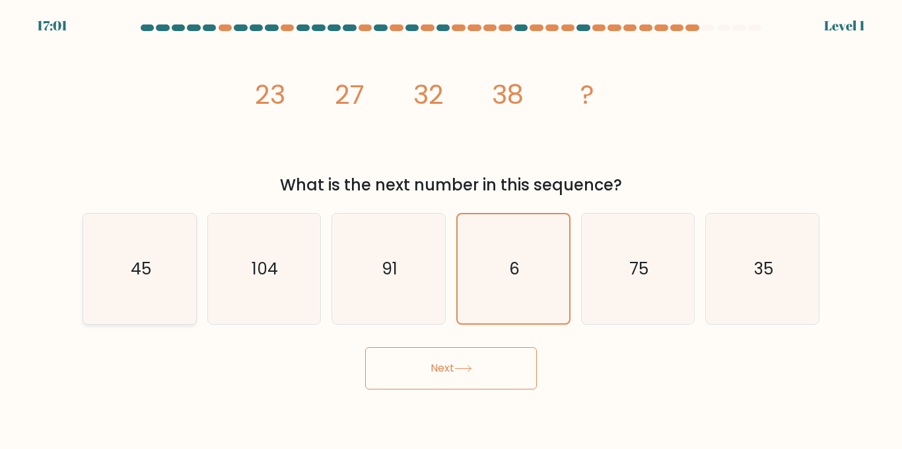
click at [451, 228] on input "a. 45" at bounding box center [451, 226] width 1 height 3
radio input "true"
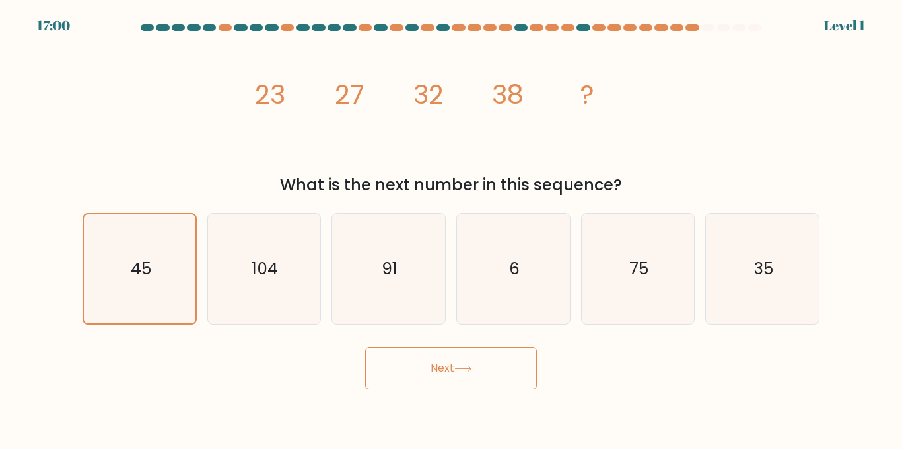
click at [449, 373] on button "Next" at bounding box center [451, 368] width 172 height 42
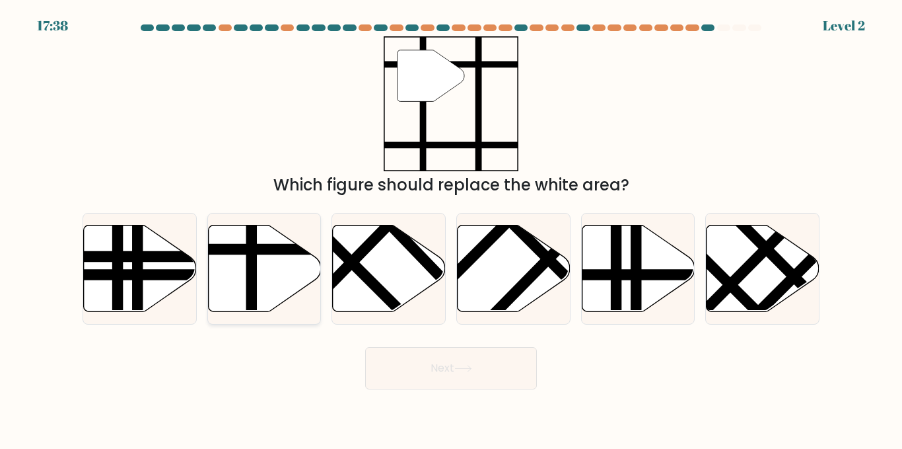
click at [259, 249] on line at bounding box center [298, 249] width 227 height 0
click at [451, 228] on input "b." at bounding box center [451, 226] width 1 height 3
radio input "true"
click at [469, 350] on button "Next" at bounding box center [451, 368] width 172 height 42
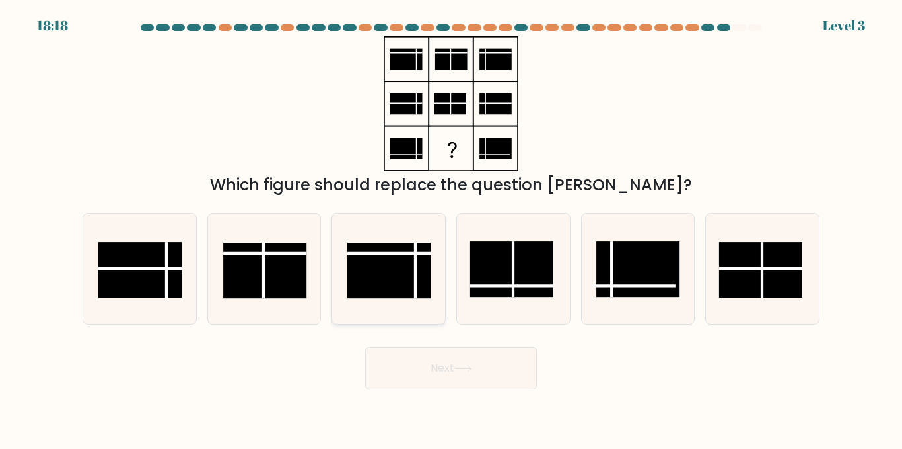
click at [342, 289] on icon at bounding box center [389, 268] width 110 height 110
click at [451, 228] on input "c." at bounding box center [451, 226] width 1 height 3
radio input "true"
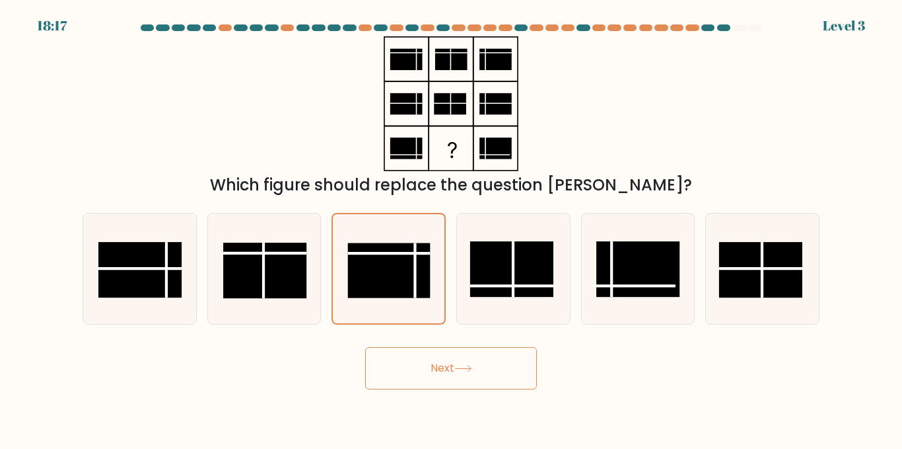
click at [437, 351] on button "Next" at bounding box center [451, 368] width 172 height 42
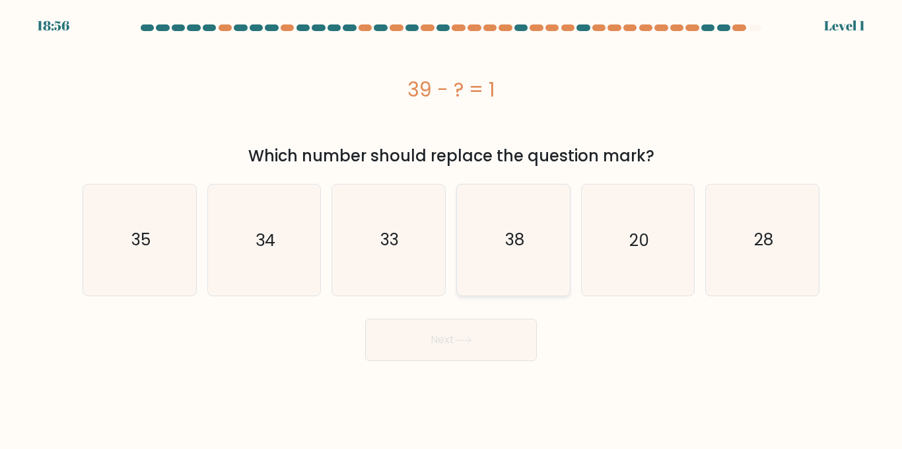
drag, startPoint x: 453, startPoint y: 242, endPoint x: 498, endPoint y: 248, distance: 45.4
click at [498, 248] on div "d. 38" at bounding box center [513, 240] width 125 height 112
click at [498, 248] on icon "38" at bounding box center [513, 239] width 110 height 110
click at [452, 228] on input "d. 38" at bounding box center [451, 226] width 1 height 3
radio input "true"
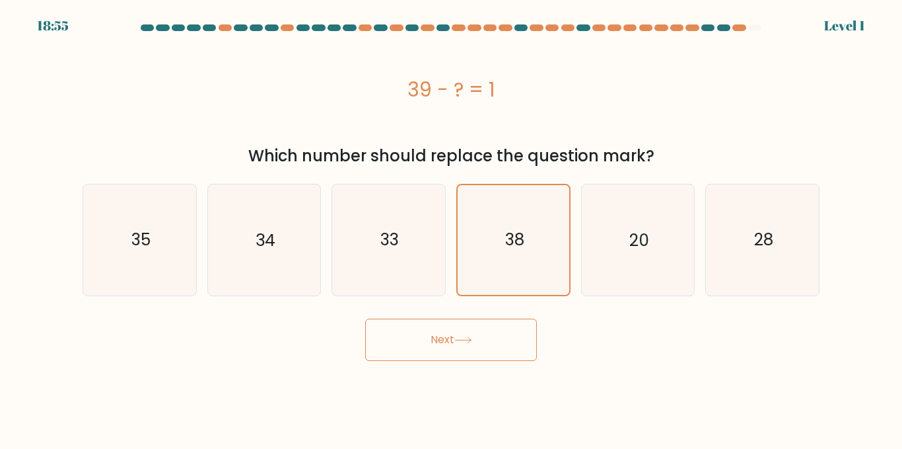
click at [425, 354] on button "Next" at bounding box center [451, 339] width 172 height 42
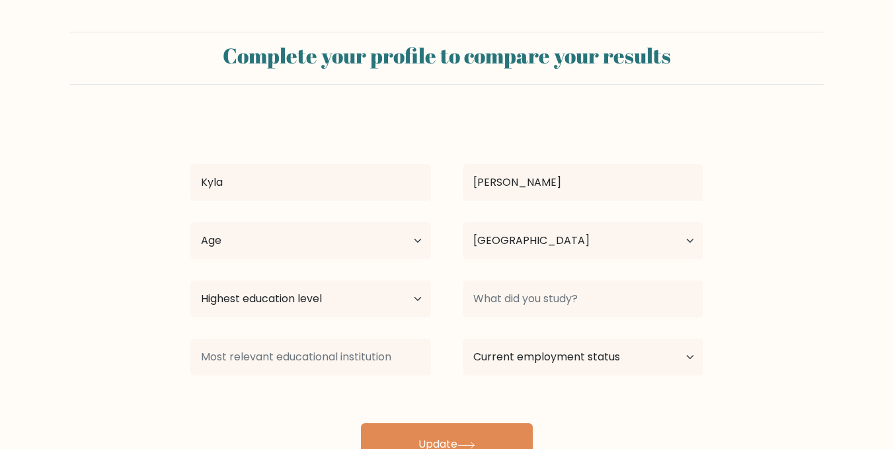
select select "PH"
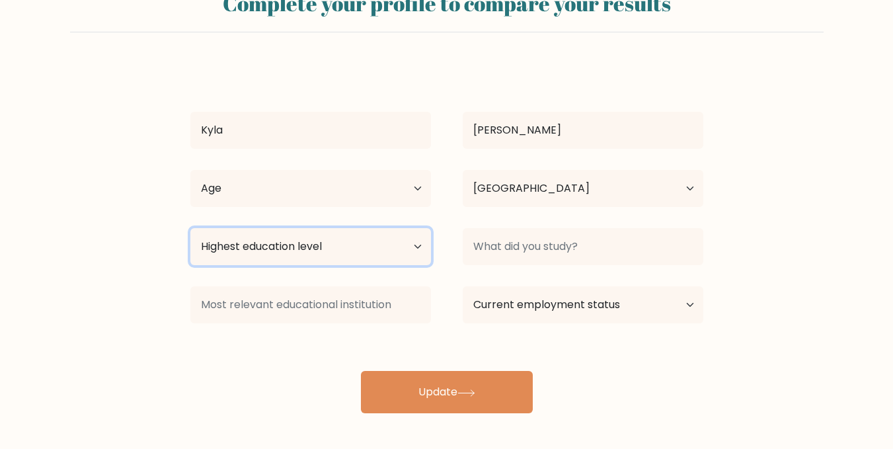
click at [384, 248] on select "Highest education level No schooling Primary Lower Secondary Upper Secondary Oc…" at bounding box center [310, 246] width 240 height 37
select select "bachelors_degree"
click at [190, 228] on select "Highest education level No schooling Primary Lower Secondary Upper Secondary Oc…" at bounding box center [310, 246] width 240 height 37
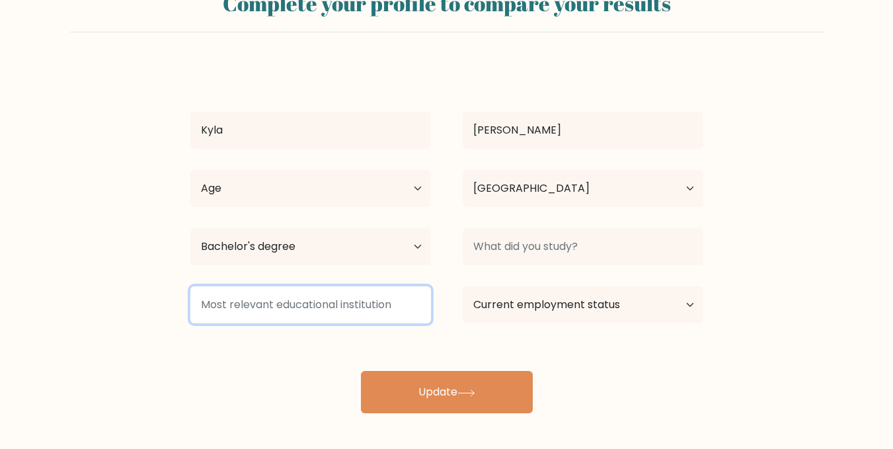
click at [306, 308] on input at bounding box center [310, 304] width 240 height 37
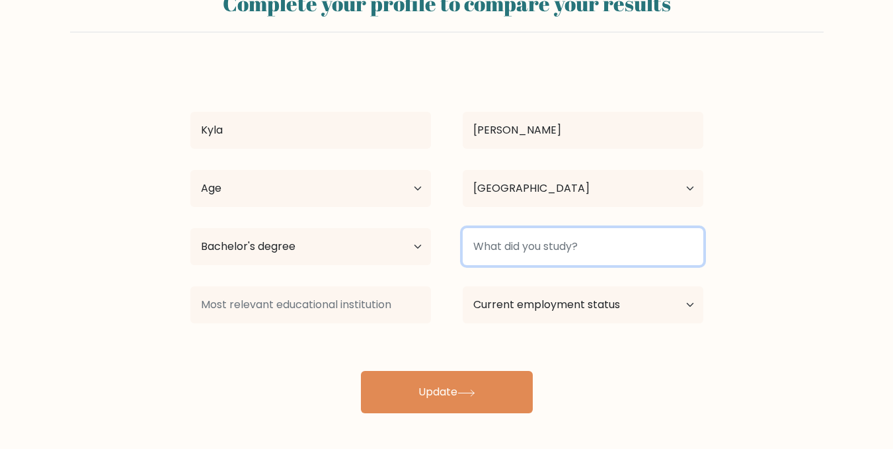
click at [470, 237] on input at bounding box center [582, 246] width 240 height 37
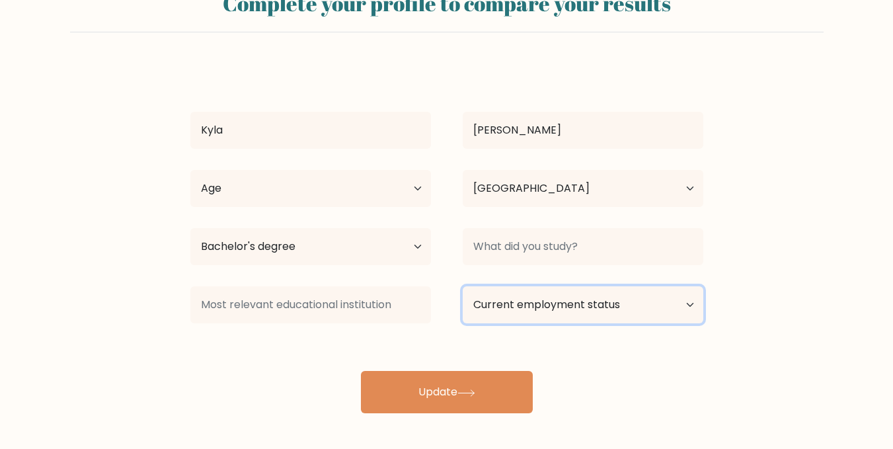
click at [515, 305] on select "Current employment status Employed Student Retired Other / prefer not to answer" at bounding box center [582, 304] width 240 height 37
select select "employed"
click at [462, 286] on select "Current employment status Employed Student Retired Other / prefer not to answer" at bounding box center [582, 304] width 240 height 37
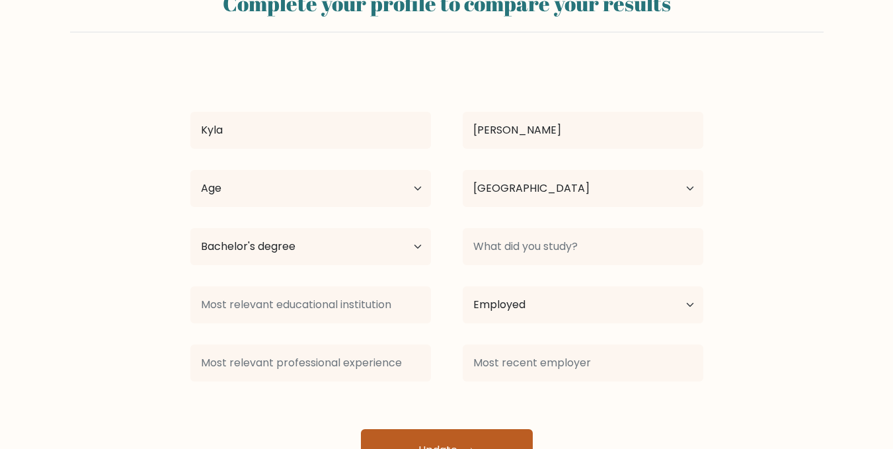
click at [425, 383] on div at bounding box center [310, 363] width 272 height 48
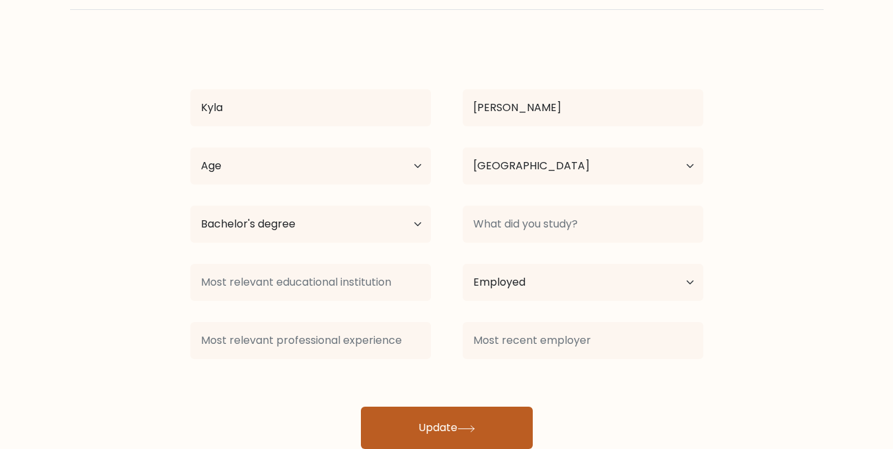
click at [426, 425] on button "Update" at bounding box center [447, 427] width 172 height 42
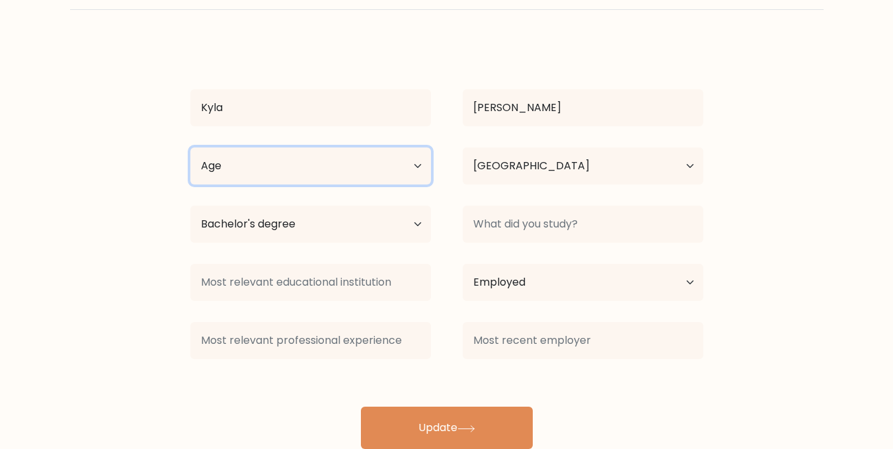
click at [386, 155] on select "Age Under 18 years old 18-24 years old 25-34 years old 35-44 years old 45-54 ye…" at bounding box center [310, 165] width 240 height 37
click at [190, 147] on select "Age Under 18 years old 18-24 years old 25-34 years old 35-44 years old 45-54 ye…" at bounding box center [310, 165] width 240 height 37
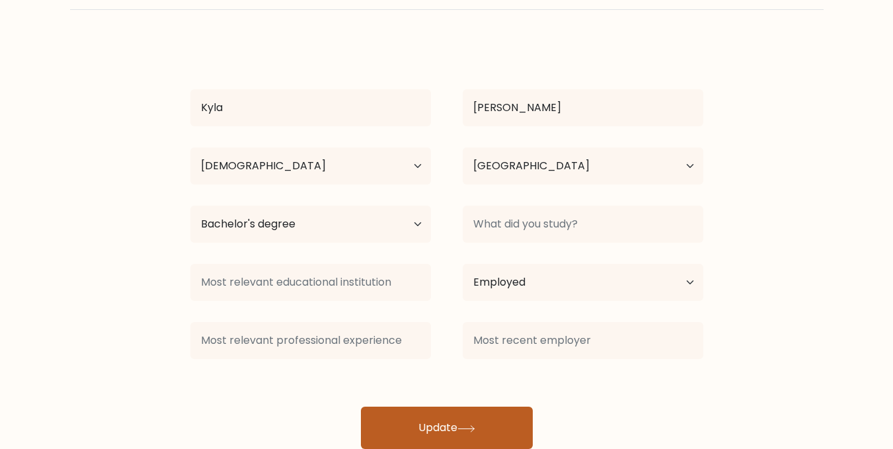
click at [415, 412] on button "Update" at bounding box center [447, 427] width 172 height 42
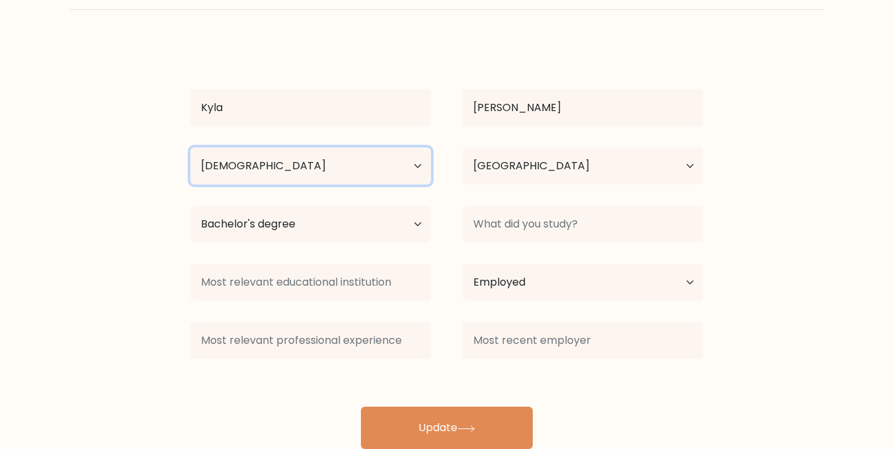
click at [334, 171] on select "Age Under 18 years old 18-24 years old 25-34 years old 35-44 years old 45-54 ye…" at bounding box center [310, 165] width 240 height 37
select select "18_24"
click at [190, 147] on select "Age Under 18 years old 18-24 years old 25-34 years old 35-44 years old 45-54 ye…" at bounding box center [310, 165] width 240 height 37
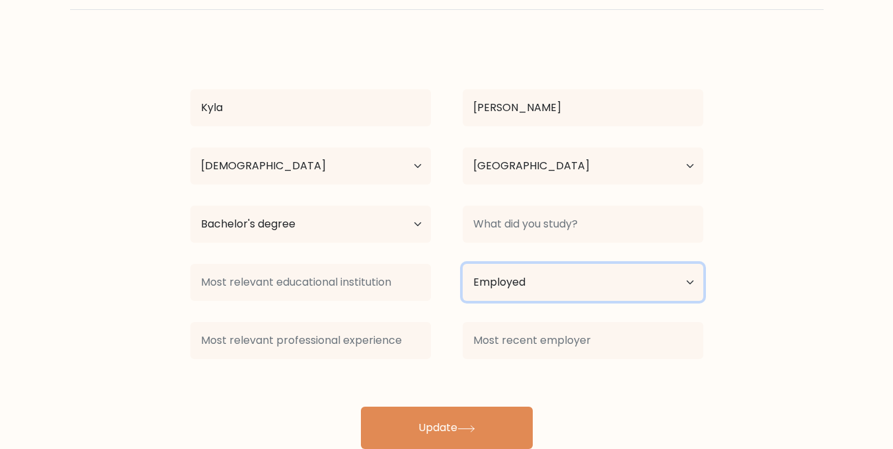
click at [573, 300] on select "Current employment status Employed Student Retired Other / prefer not to answer" at bounding box center [582, 282] width 240 height 37
drag, startPoint x: 610, startPoint y: 203, endPoint x: 606, endPoint y: 218, distance: 15.7
click at [606, 218] on div at bounding box center [583, 224] width 272 height 48
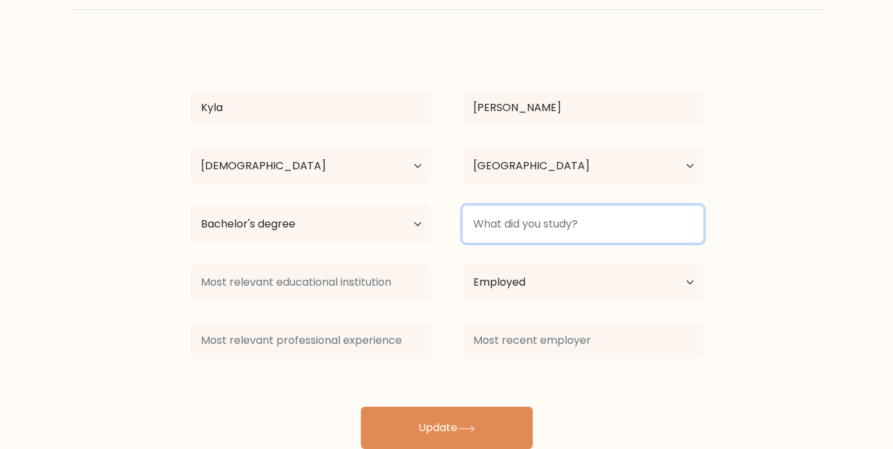
click at [606, 218] on input at bounding box center [582, 223] width 240 height 37
type input "g"
type input "d"
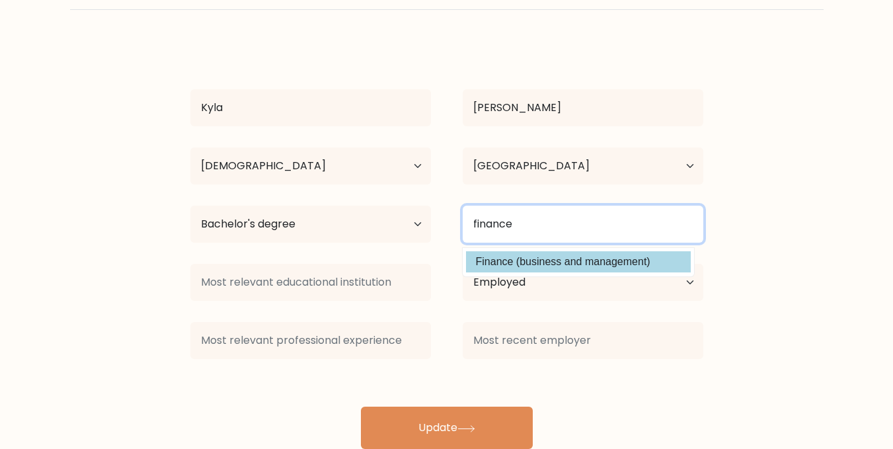
type input "finance"
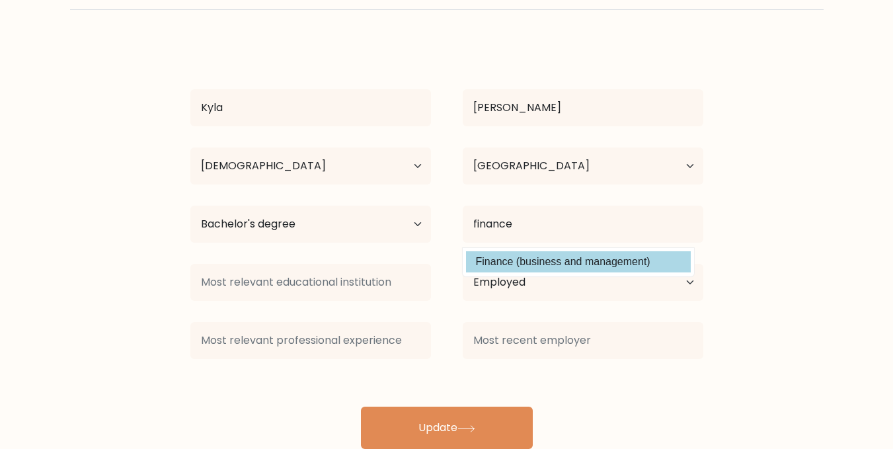
click at [530, 255] on div "Kyla Ramirez Age Under 18 years old 18-24 years old 25-34 years old 35-44 years…" at bounding box center [446, 245] width 529 height 407
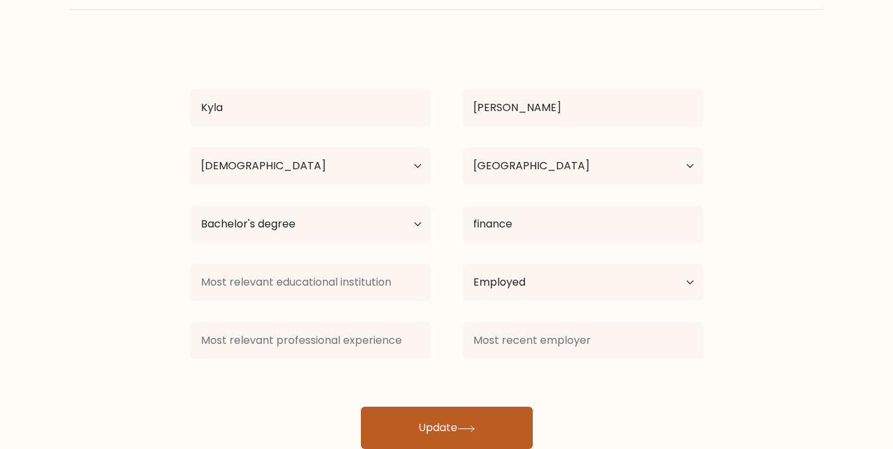
click at [410, 418] on button "Update" at bounding box center [447, 427] width 172 height 42
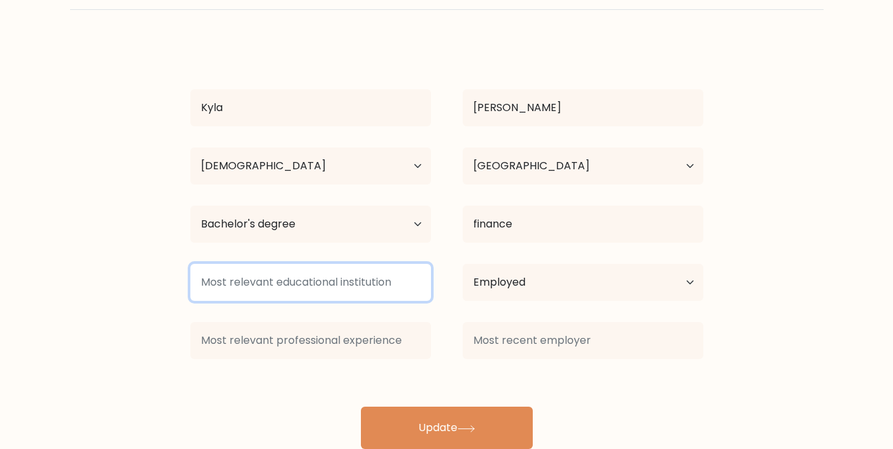
click at [328, 297] on input at bounding box center [310, 282] width 240 height 37
click at [305, 279] on input at bounding box center [310, 282] width 240 height 37
type input "l"
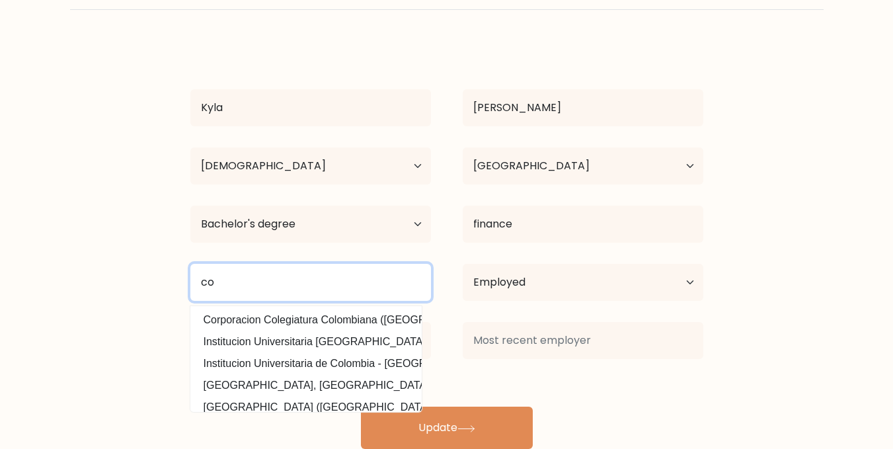
type input "c"
type input "u"
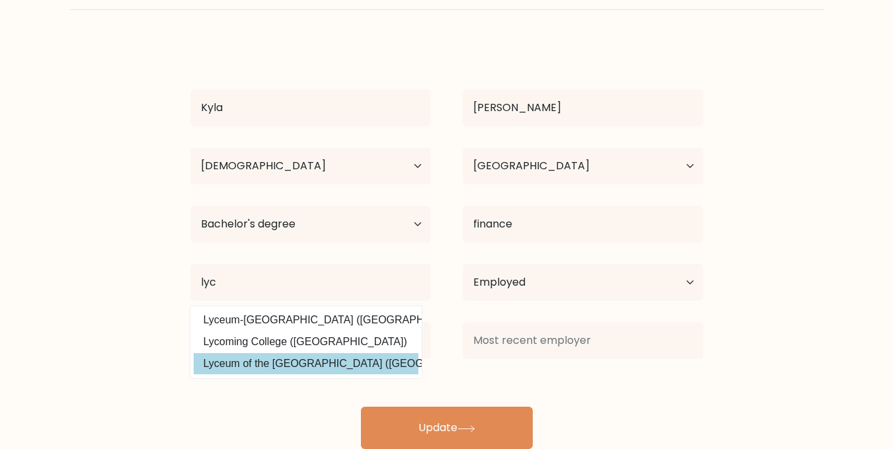
click at [374, 368] on div "Kyla Ramirez Age Under 18 years old 18-24 years old 25-34 years old 35-44 years…" at bounding box center [446, 245] width 529 height 407
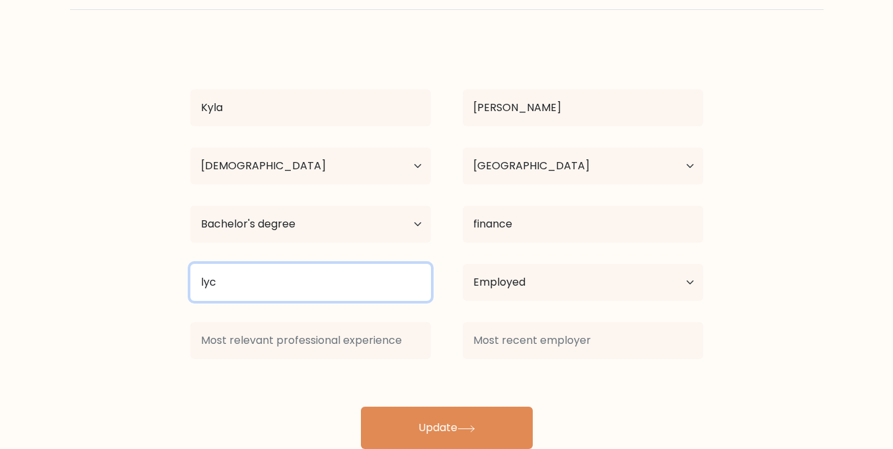
click at [332, 285] on input "lyc" at bounding box center [310, 282] width 240 height 37
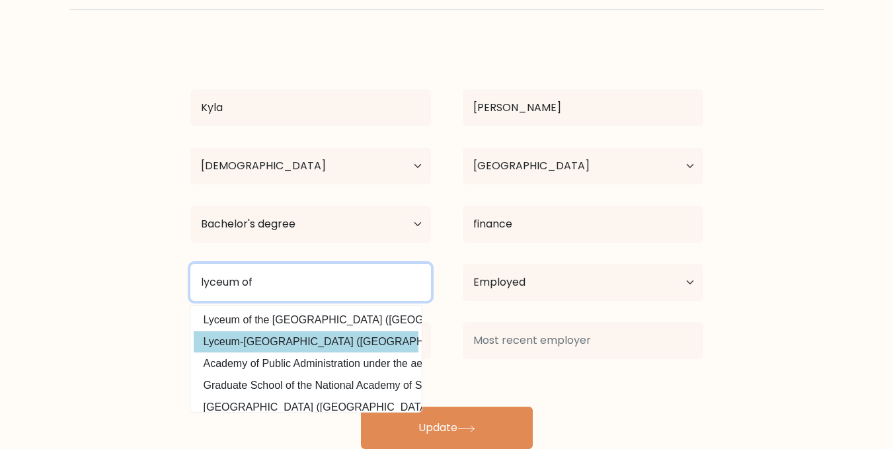
type input "lyceum of"
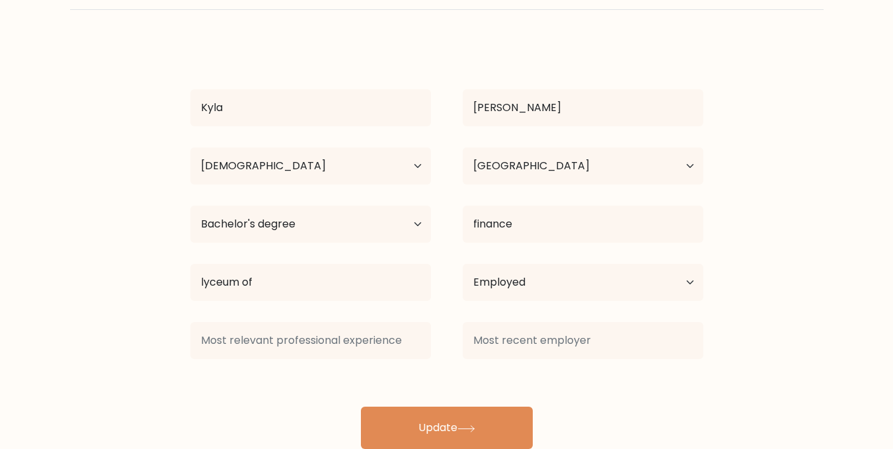
click at [346, 348] on div "Kyla Ramirez Age Under 18 years old 18-24 years old 25-34 years old 35-44 years…" at bounding box center [446, 245] width 529 height 407
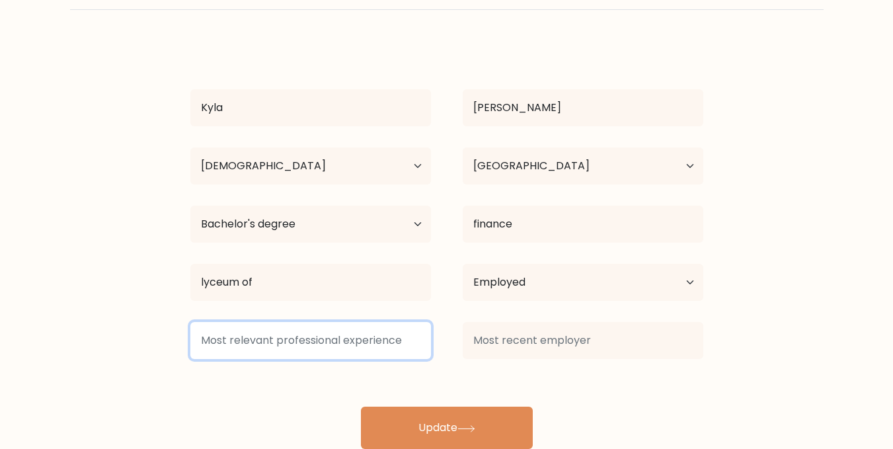
click at [356, 346] on input at bounding box center [310, 340] width 240 height 37
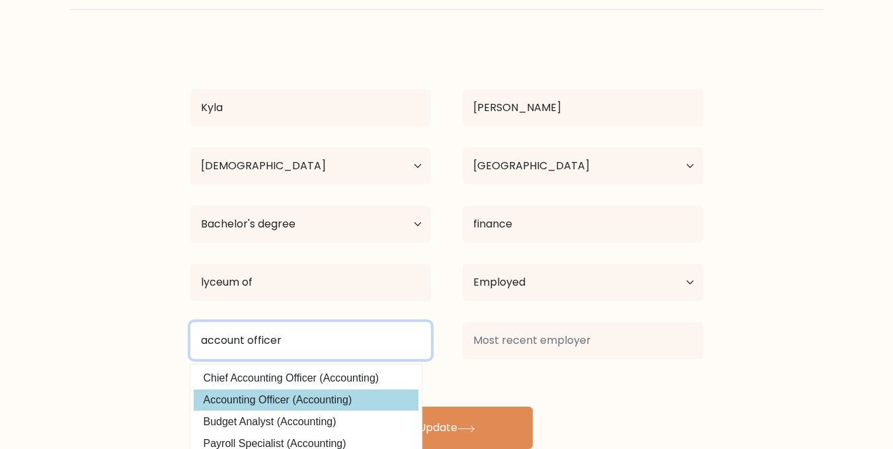
type input "account officer"
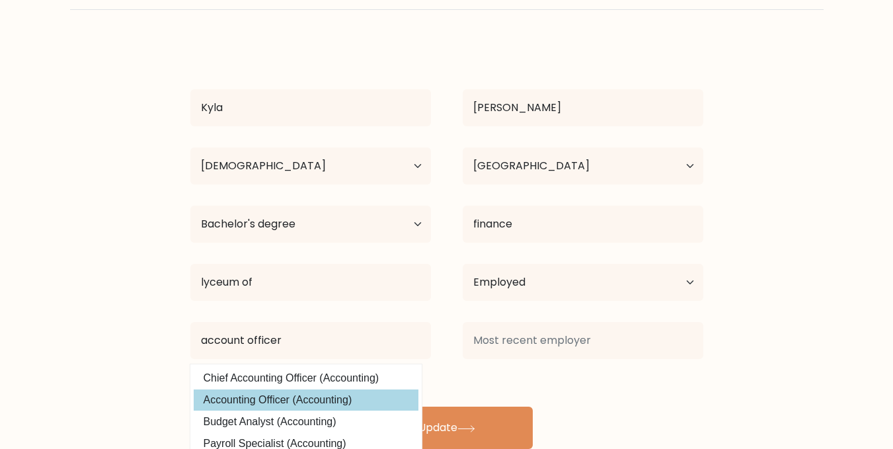
click at [285, 396] on div "Kyla Ramirez Age Under 18 years old 18-24 years old 25-34 years old 35-44 years…" at bounding box center [446, 245] width 529 height 407
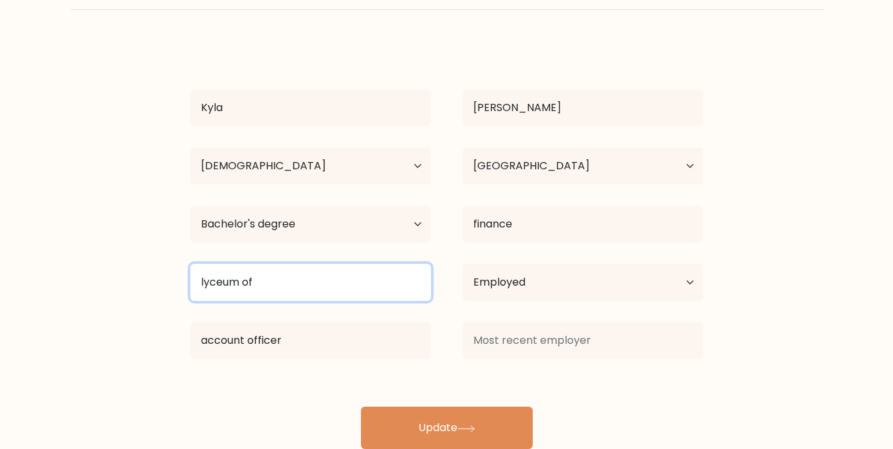
click at [296, 288] on input "lyceum of" at bounding box center [310, 282] width 240 height 37
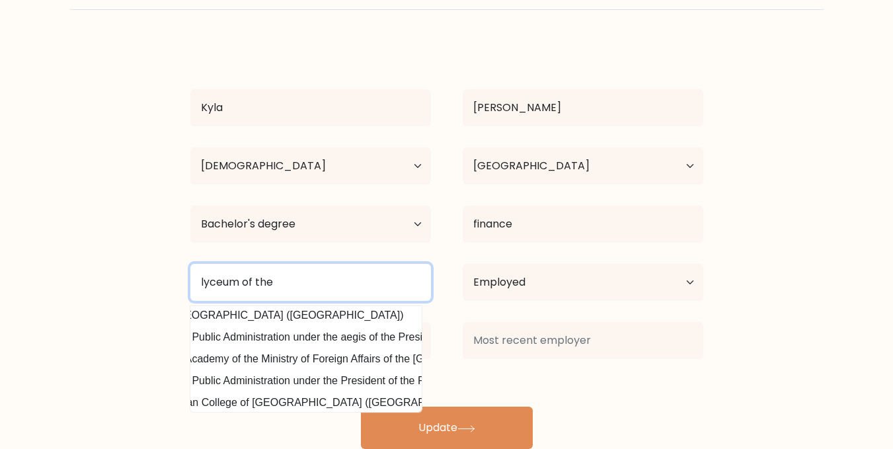
scroll to position [26, 79]
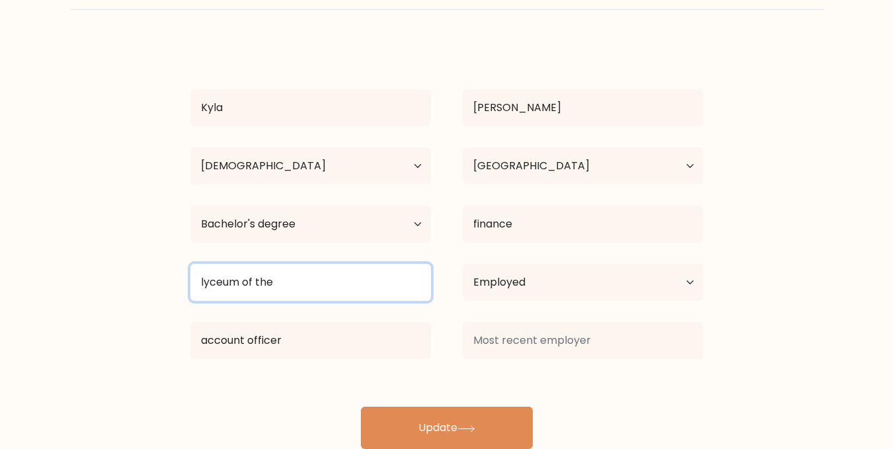
drag, startPoint x: 297, startPoint y: 305, endPoint x: 344, endPoint y: 291, distance: 48.5
click at [344, 291] on div "lyceum of the Lyceum of the Philippines University (Philippines) Lyceum-Northwe…" at bounding box center [310, 282] width 272 height 48
click at [344, 291] on input "lyceum of the" at bounding box center [310, 282] width 240 height 37
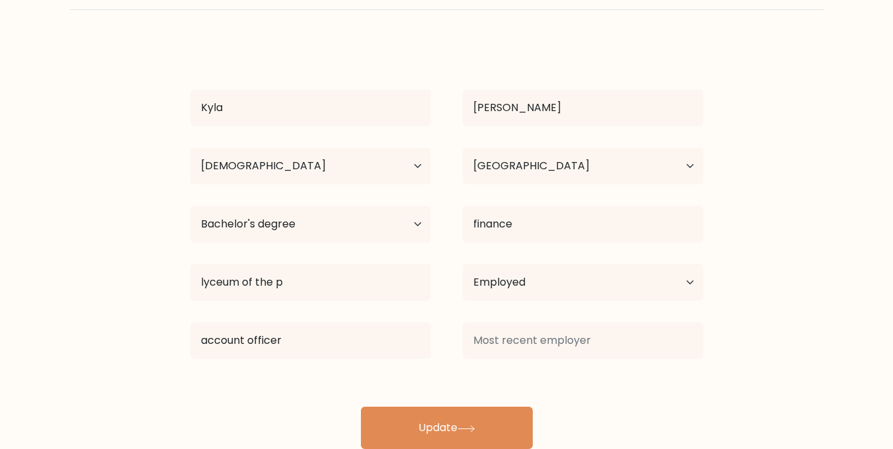
click at [328, 312] on div "Kyla Ramirez Age Under 18 years old 18-24 years old 25-34 years old 35-44 years…" at bounding box center [446, 245] width 529 height 407
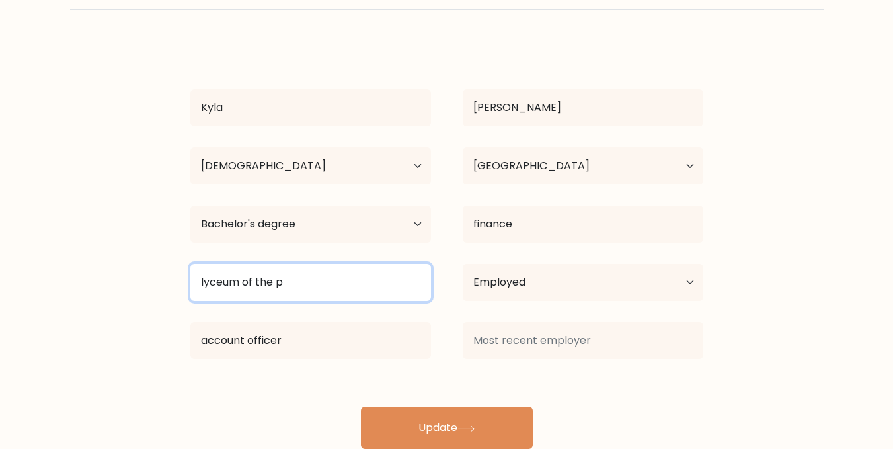
click at [319, 284] on input "lyceum of the p" at bounding box center [310, 282] width 240 height 37
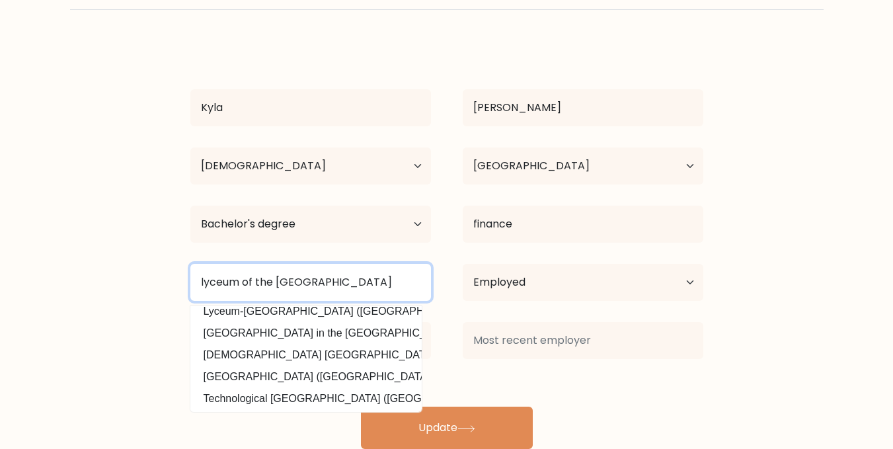
scroll to position [0, 0]
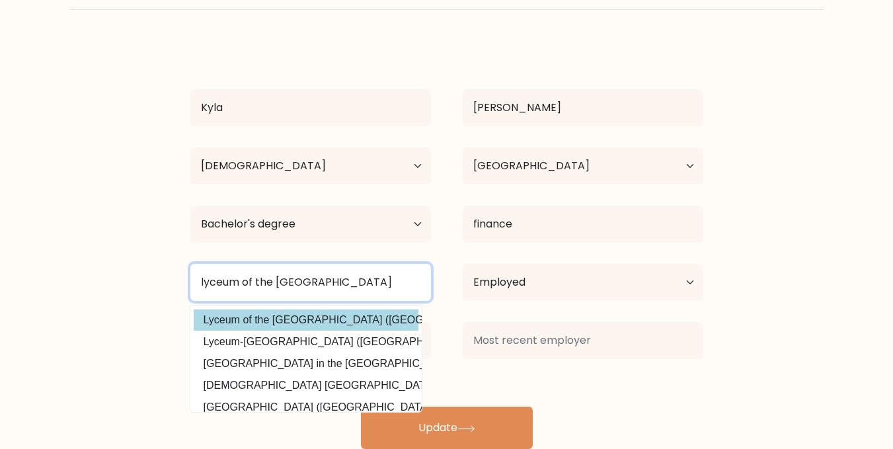
type input "lyceum of the Philippines University"
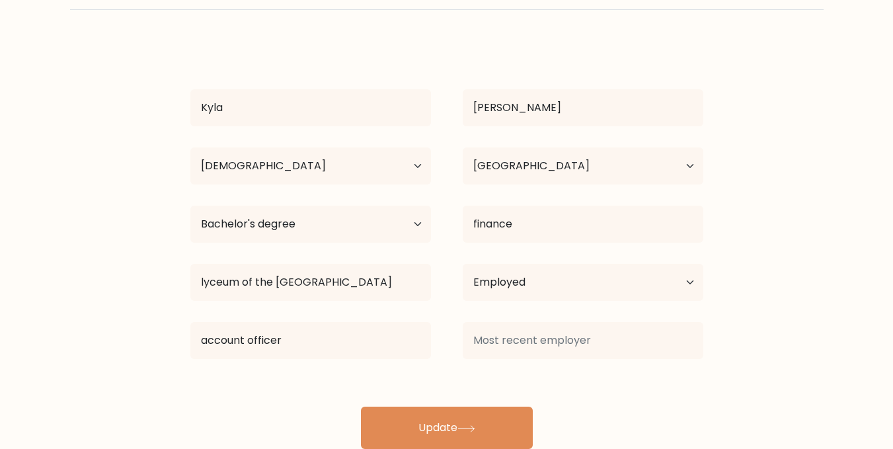
click at [326, 326] on div "Kyla Ramirez Age Under 18 years old 18-24 years old 25-34 years old 35-44 years…" at bounding box center [446, 245] width 529 height 407
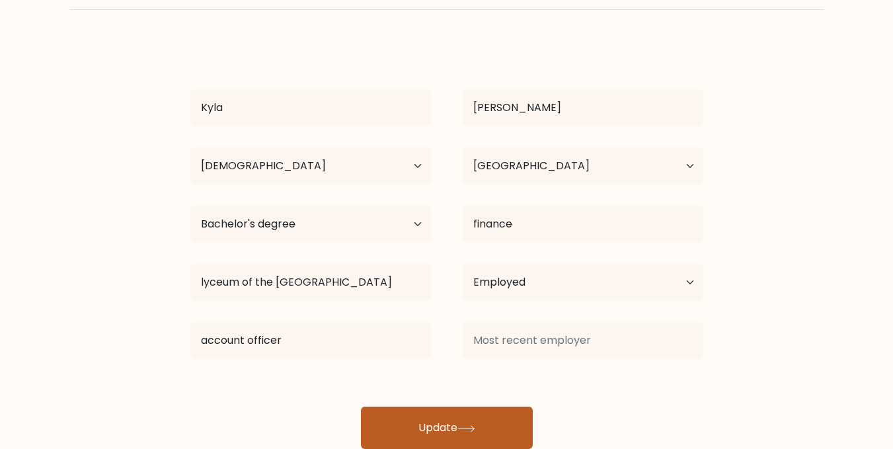
click at [427, 421] on button "Update" at bounding box center [447, 427] width 172 height 42
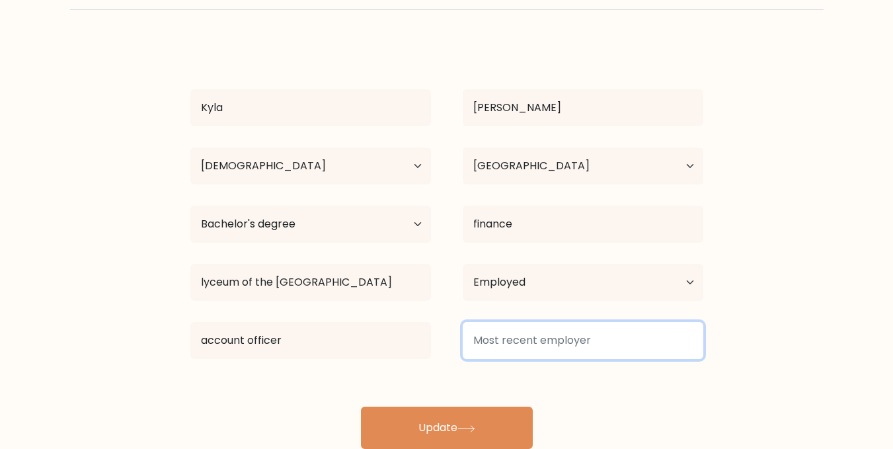
click at [531, 343] on input at bounding box center [582, 340] width 240 height 37
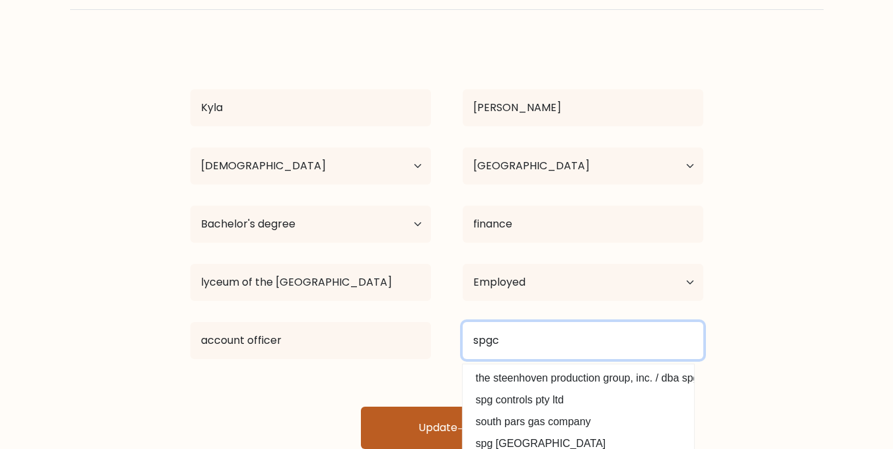
type input "spgc"
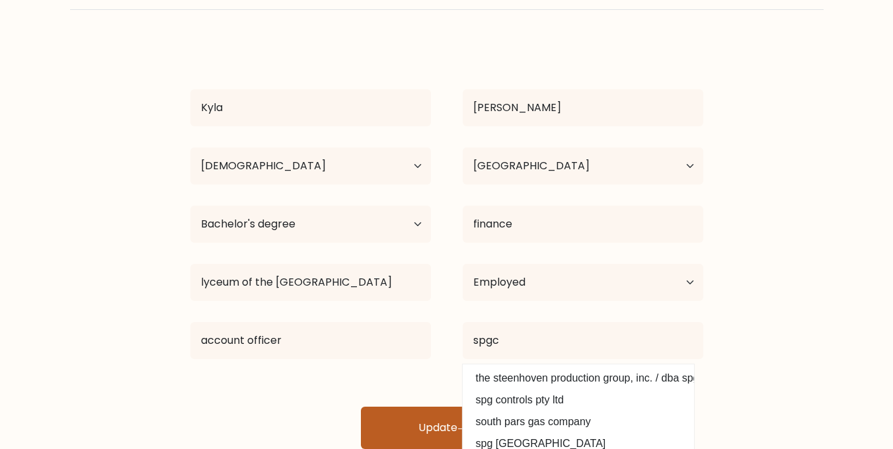
click at [402, 414] on button "Update" at bounding box center [447, 427] width 172 height 42
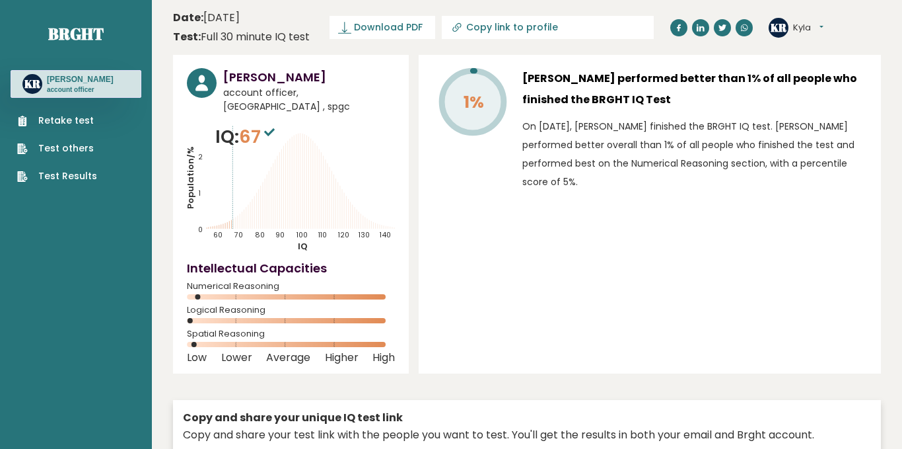
click at [402, 427] on div "Copy and share your test link with the people you want to test. You'll get the …" at bounding box center [527, 435] width 688 height 16
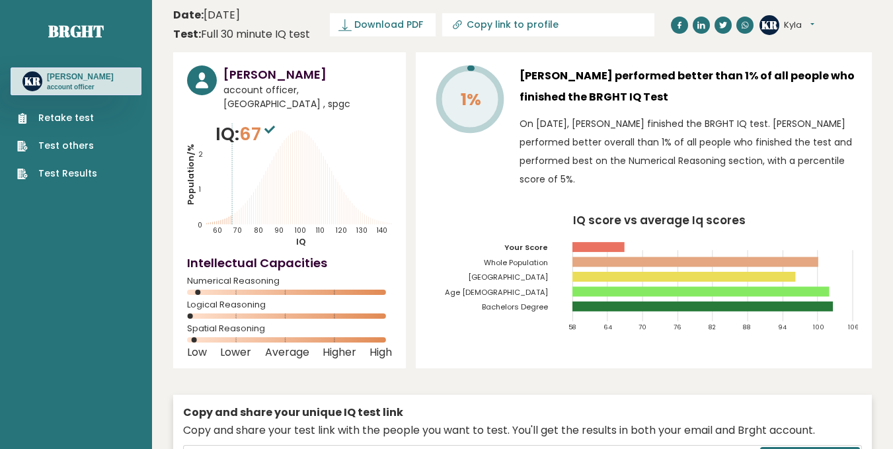
scroll to position [3, 0]
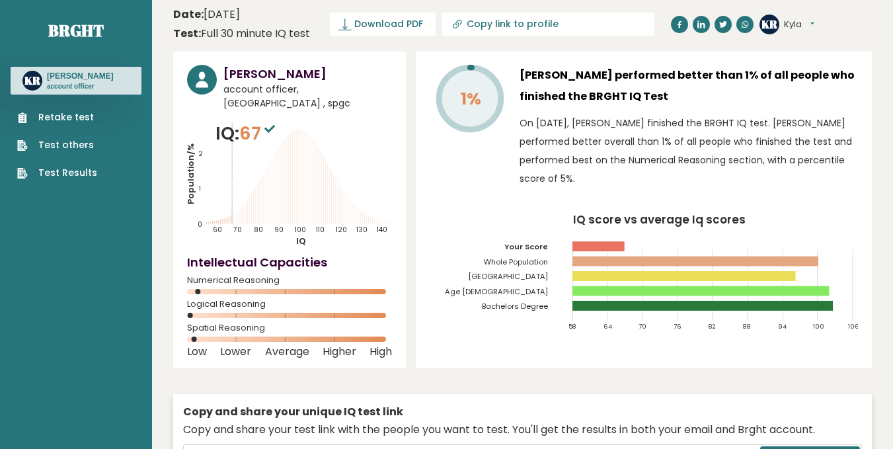
click at [272, 125] on icon at bounding box center [269, 129] width 11 height 8
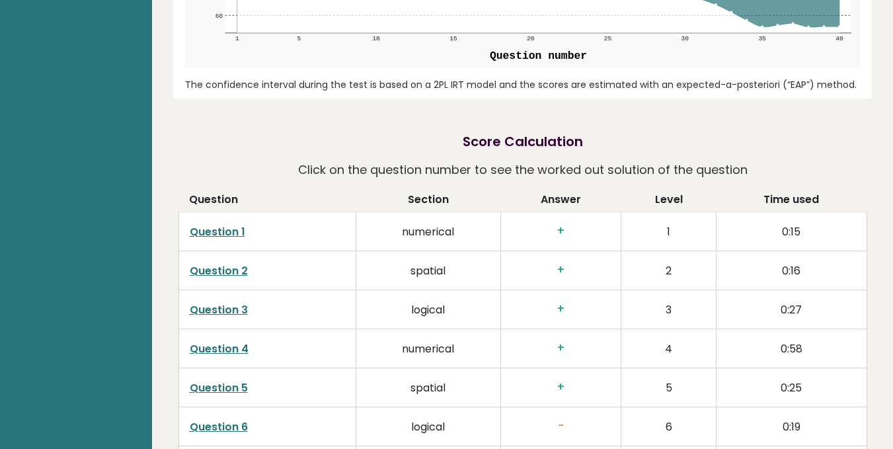
scroll to position [1882, 0]
click at [202, 223] on link "Question 1" at bounding box center [217, 230] width 55 height 15
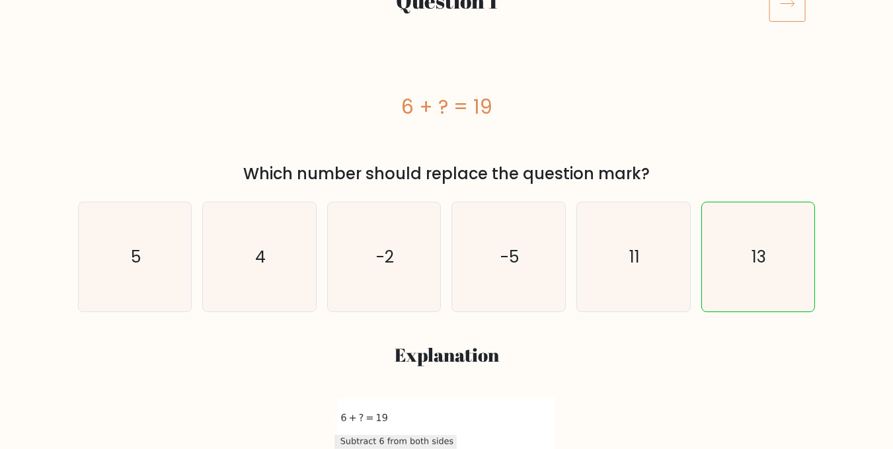
scroll to position [198, 0]
click at [775, 7] on icon at bounding box center [786, 3] width 37 height 37
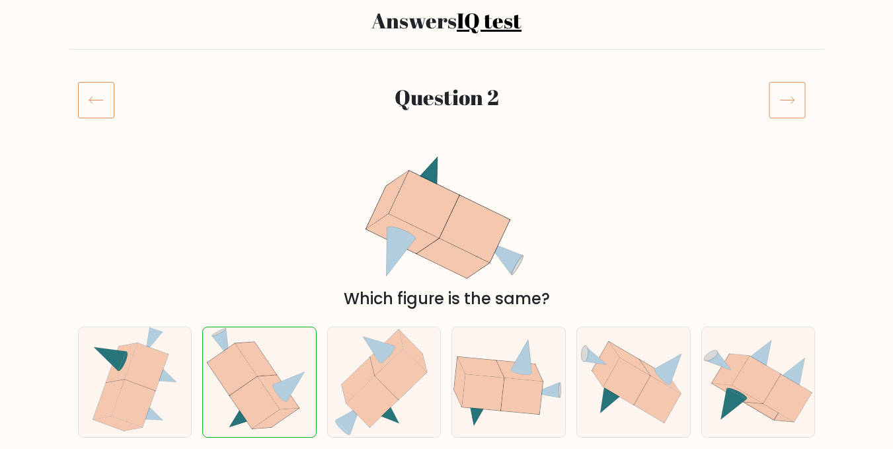
scroll to position [49, 0]
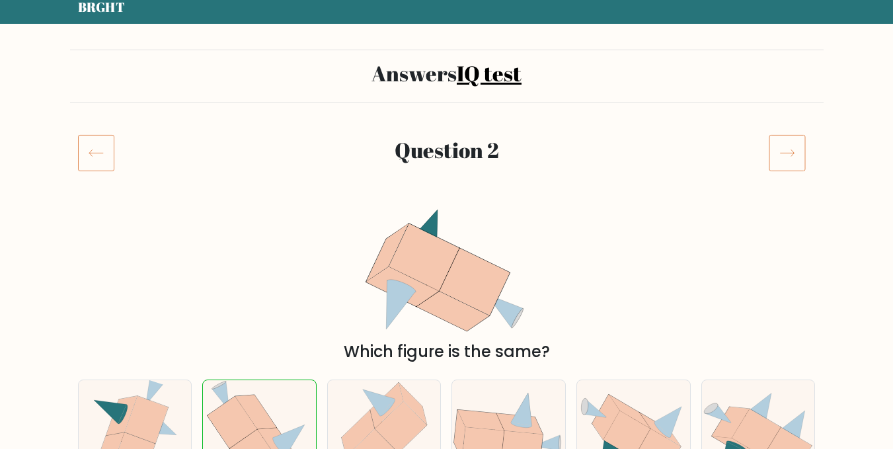
click at [795, 163] on icon at bounding box center [786, 152] width 37 height 37
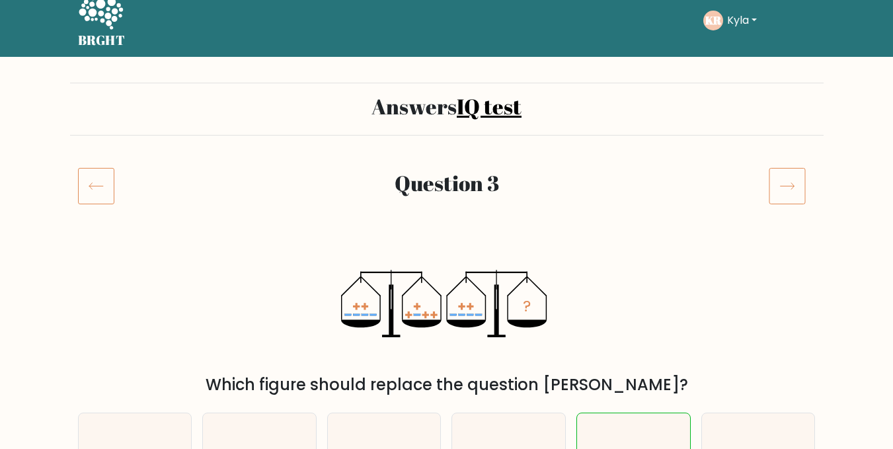
scroll to position [11, 0]
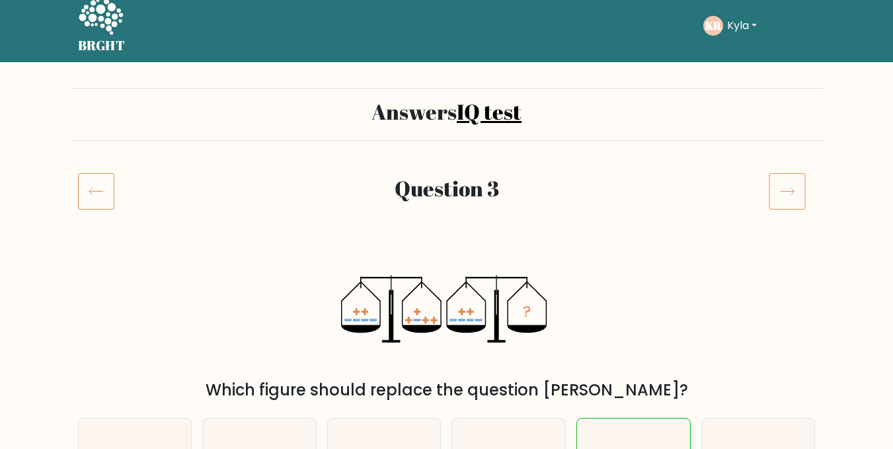
click at [787, 207] on icon at bounding box center [786, 190] width 37 height 37
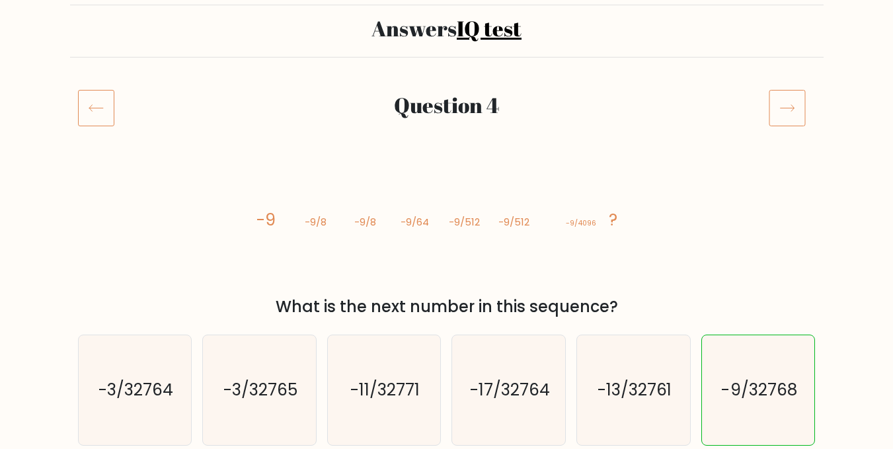
scroll to position [71, 0]
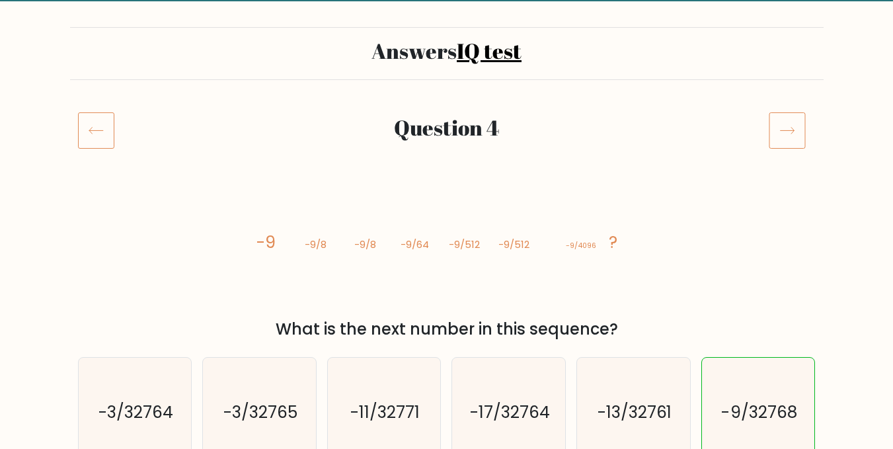
click at [795, 127] on icon at bounding box center [786, 130] width 37 height 37
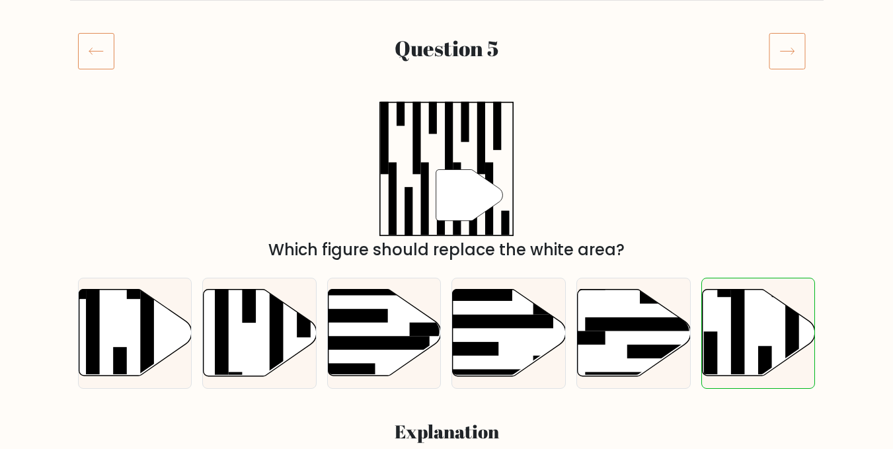
scroll to position [145, 0]
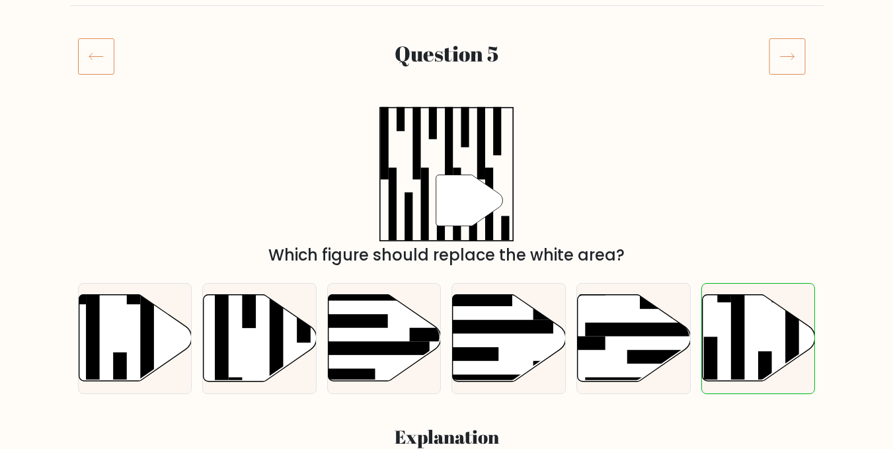
click at [788, 59] on icon at bounding box center [786, 56] width 37 height 37
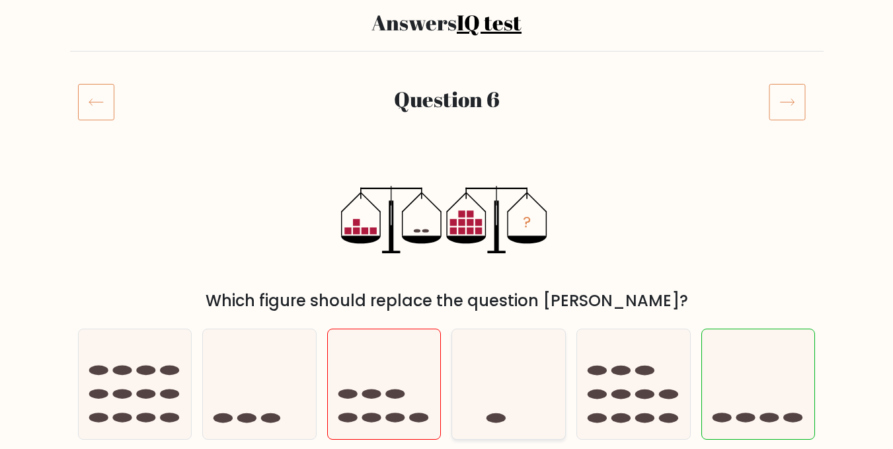
scroll to position [87, 0]
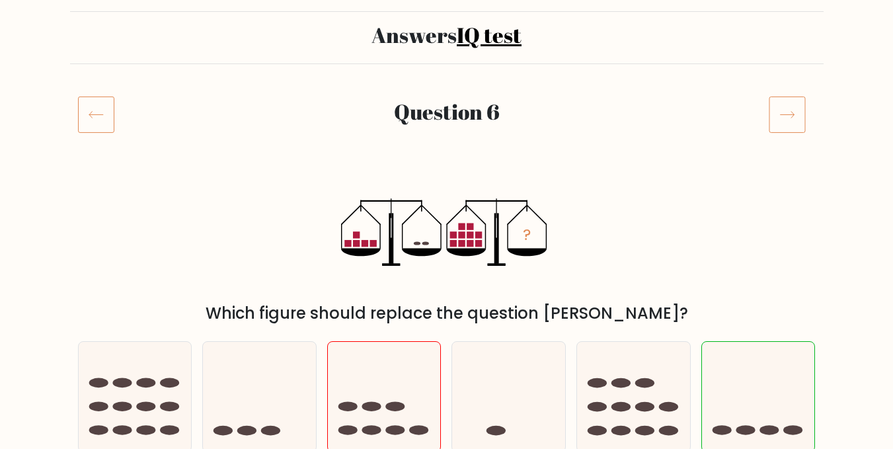
click at [790, 101] on icon at bounding box center [786, 114] width 37 height 37
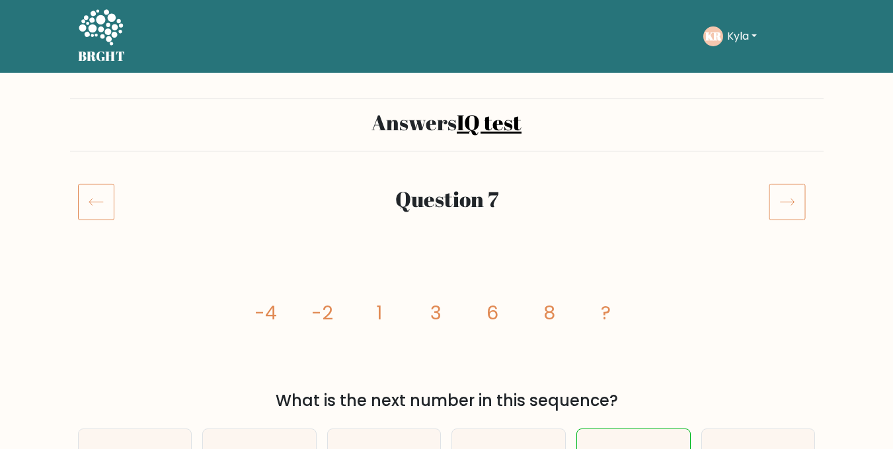
click at [790, 190] on icon at bounding box center [786, 201] width 37 height 37
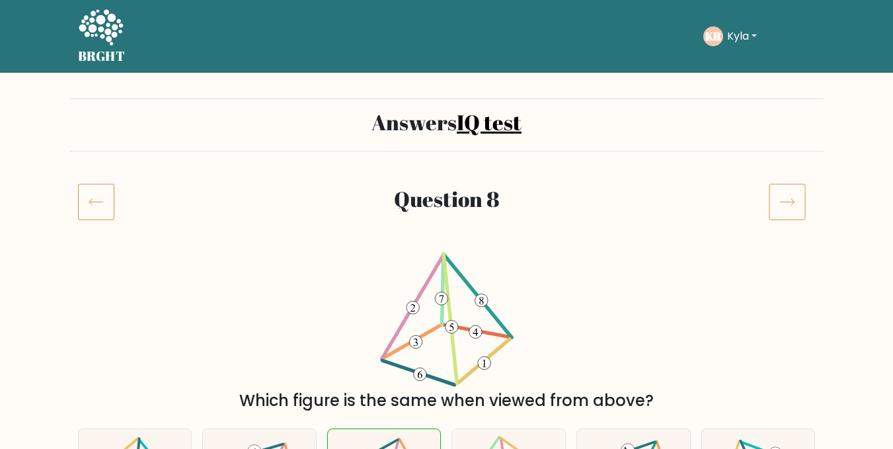
click at [783, 188] on icon at bounding box center [786, 201] width 37 height 37
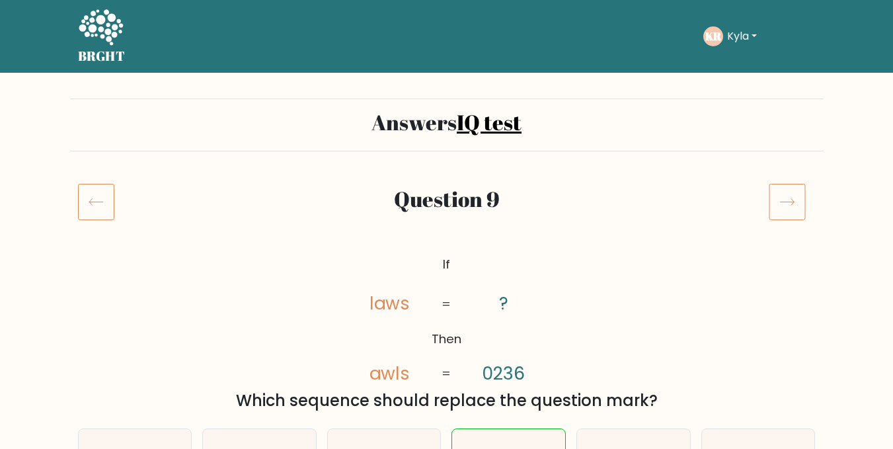
click at [790, 201] on icon at bounding box center [786, 201] width 37 height 37
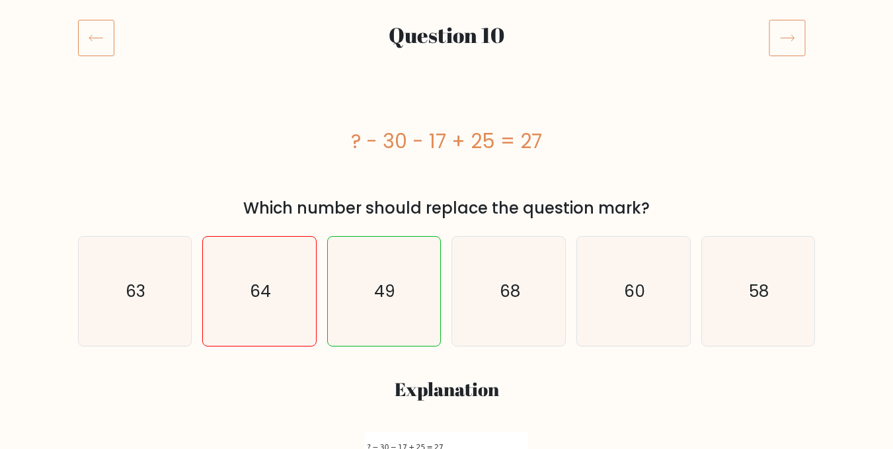
scroll to position [163, 0]
click at [799, 22] on icon at bounding box center [786, 38] width 37 height 37
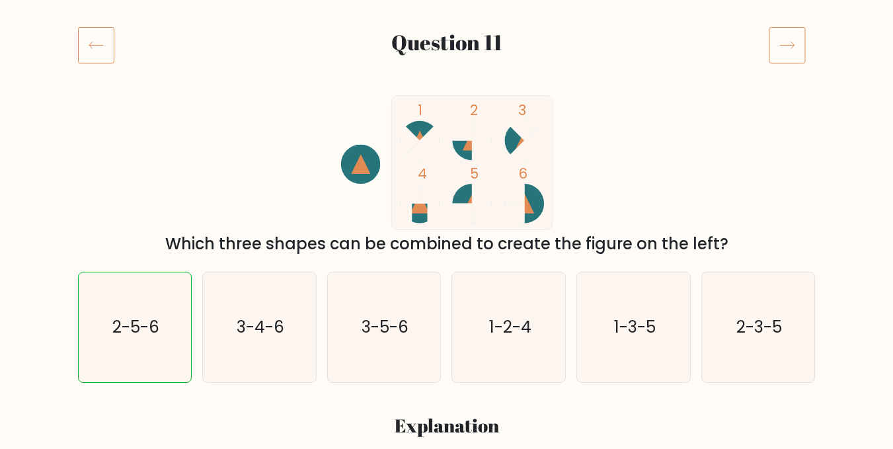
scroll to position [156, 0]
click at [778, 52] on icon at bounding box center [786, 45] width 37 height 37
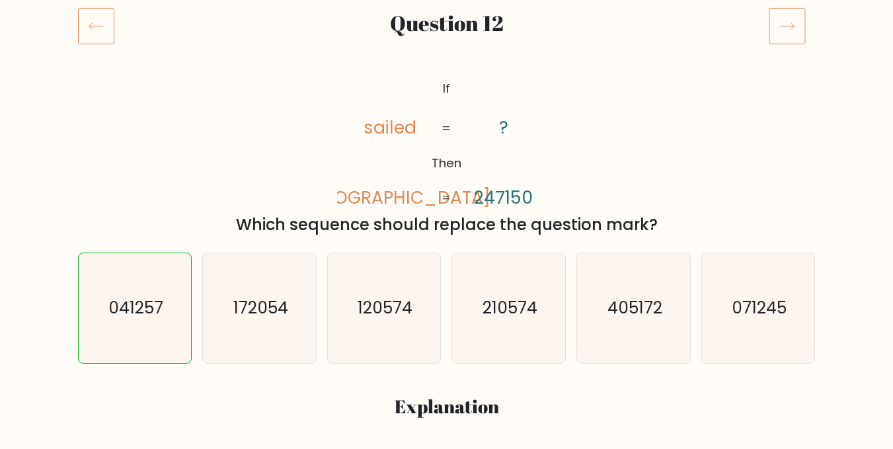
scroll to position [176, 0]
click at [776, 24] on icon at bounding box center [786, 25] width 37 height 37
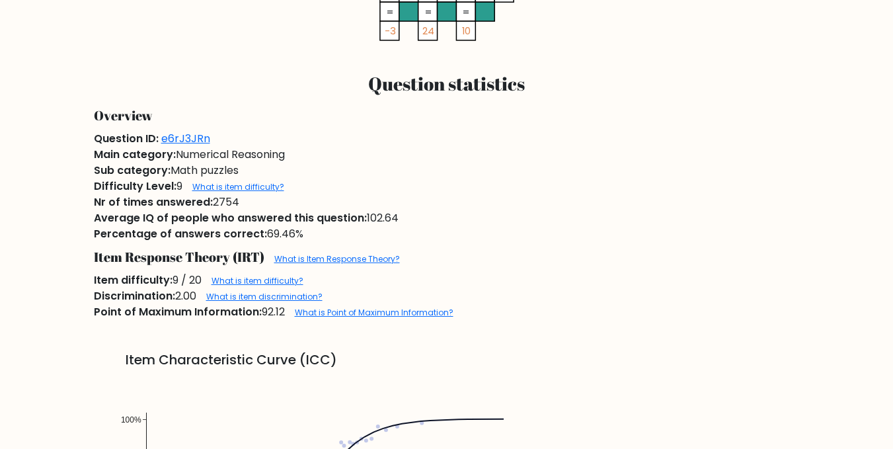
scroll to position [748, 0]
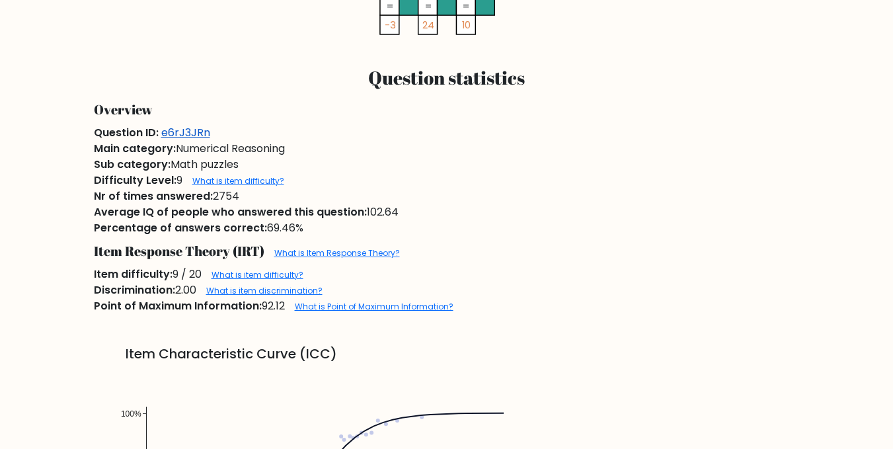
click at [186, 131] on link "e6rJ3JRn" at bounding box center [185, 132] width 49 height 15
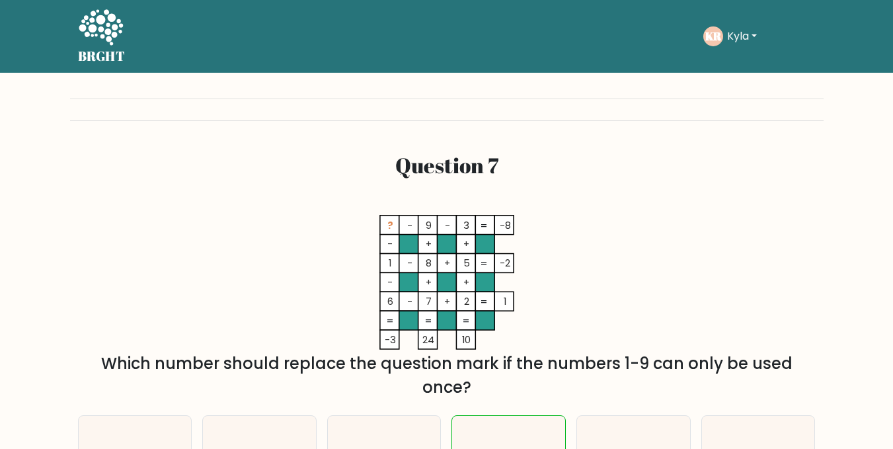
click at [748, 34] on button "Kyla" at bounding box center [742, 36] width 38 height 17
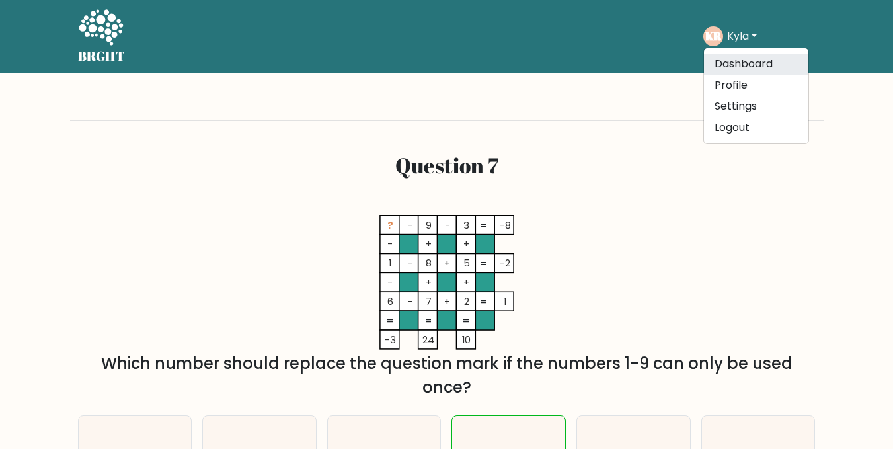
click at [766, 68] on link "Dashboard" at bounding box center [756, 64] width 104 height 21
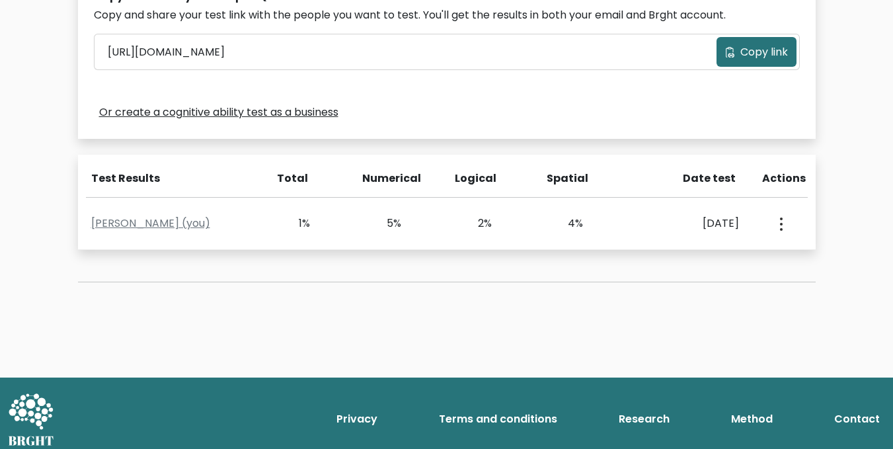
scroll to position [454, 0]
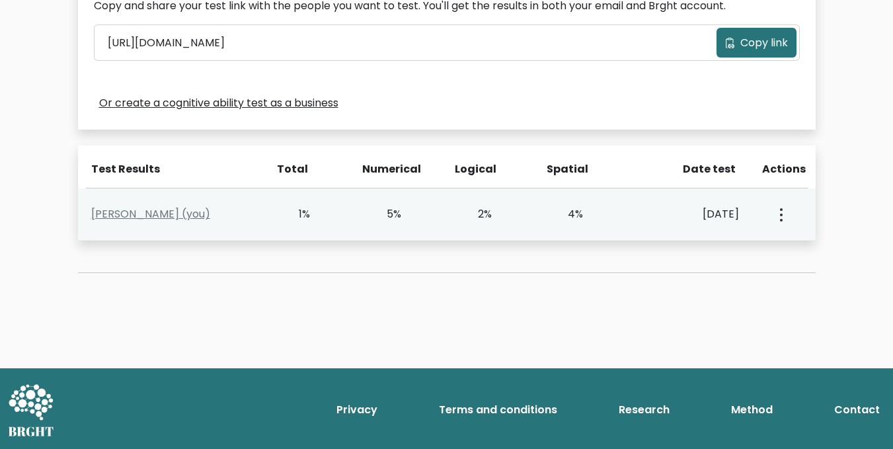
click at [775, 212] on button "button" at bounding box center [779, 214] width 11 height 41
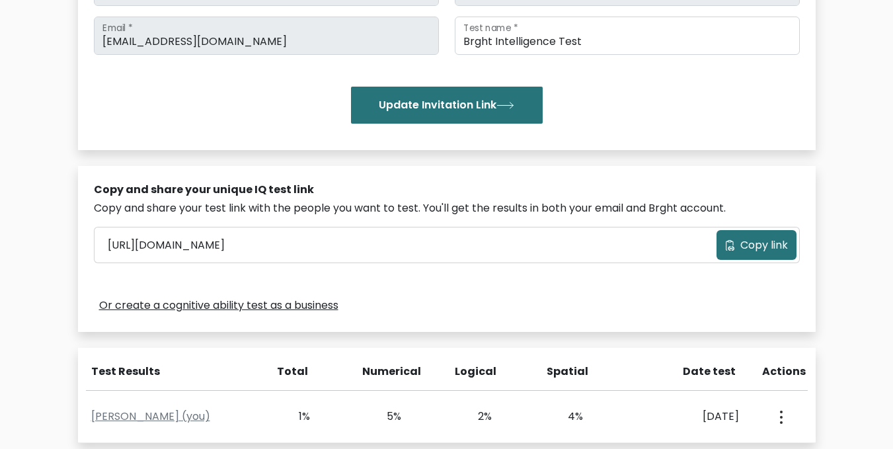
scroll to position [250, 0]
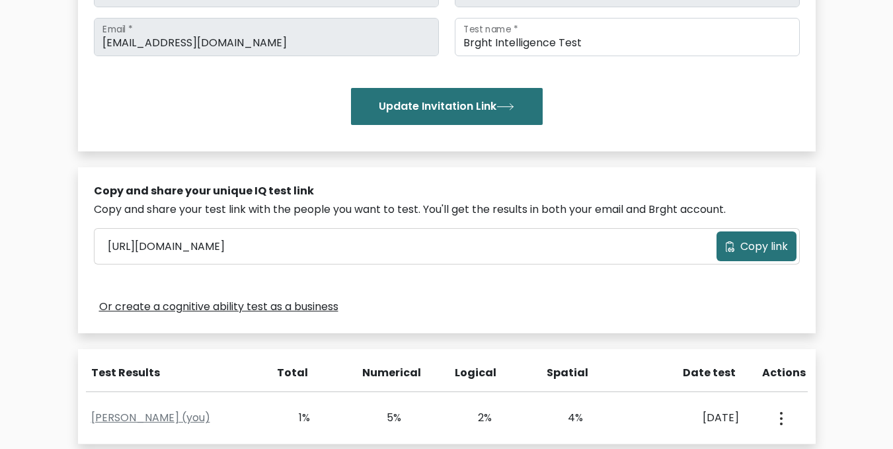
click at [303, 303] on link "Or create a cognitive ability test as a business" at bounding box center [218, 307] width 239 height 16
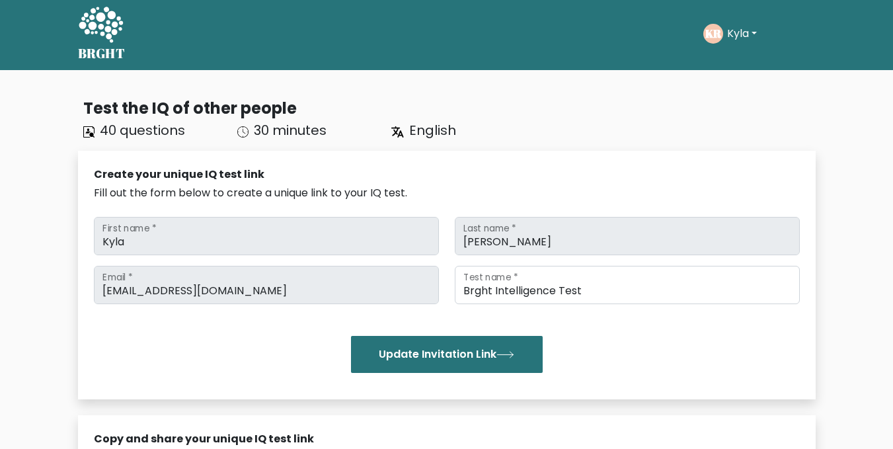
scroll to position [0, 0]
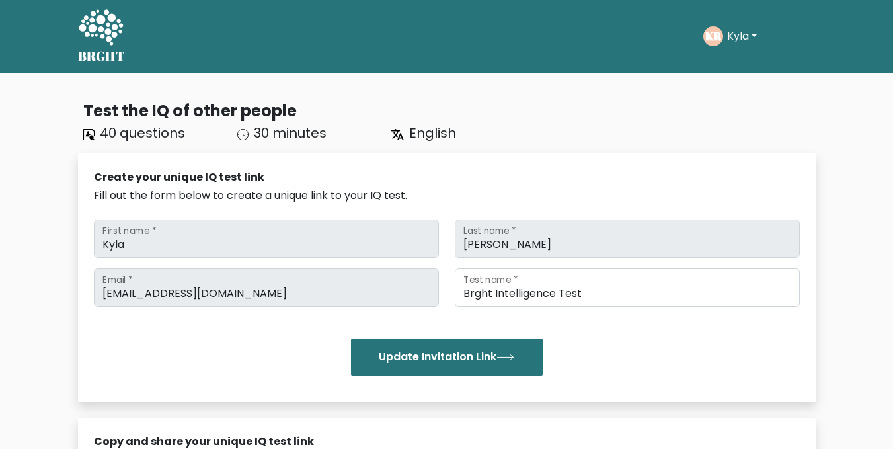
click at [735, 32] on button "Kyla" at bounding box center [742, 36] width 38 height 17
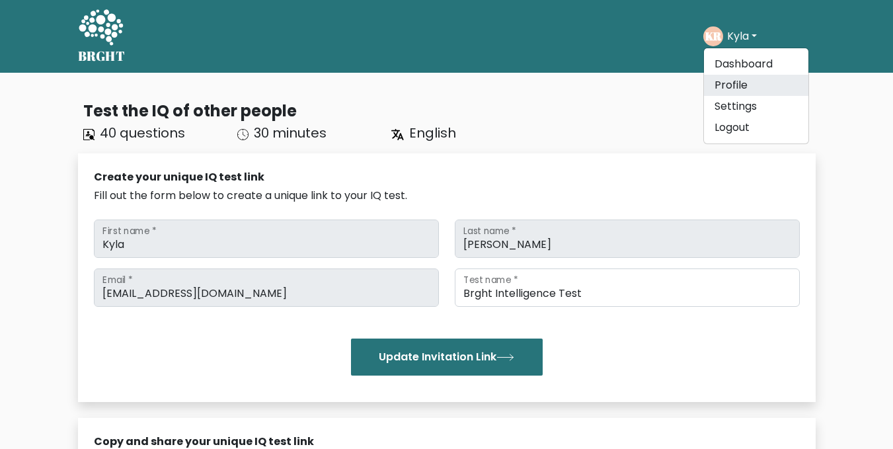
click at [749, 80] on link "Profile" at bounding box center [756, 85] width 104 height 21
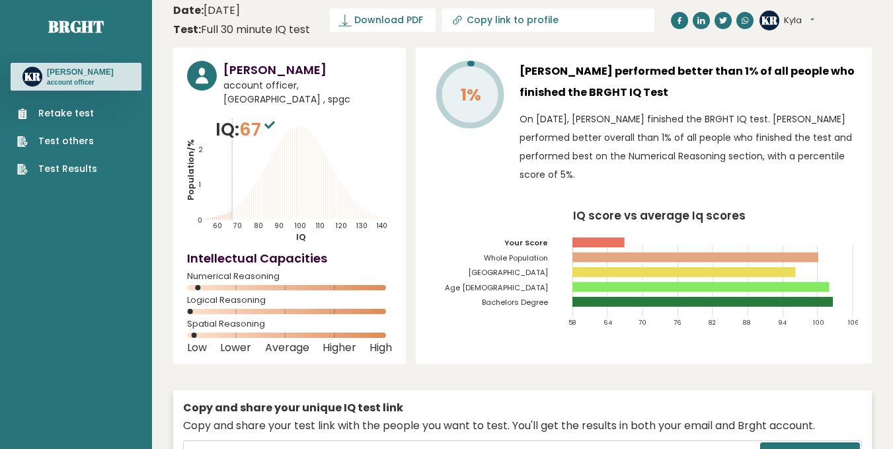
scroll to position [27, 0]
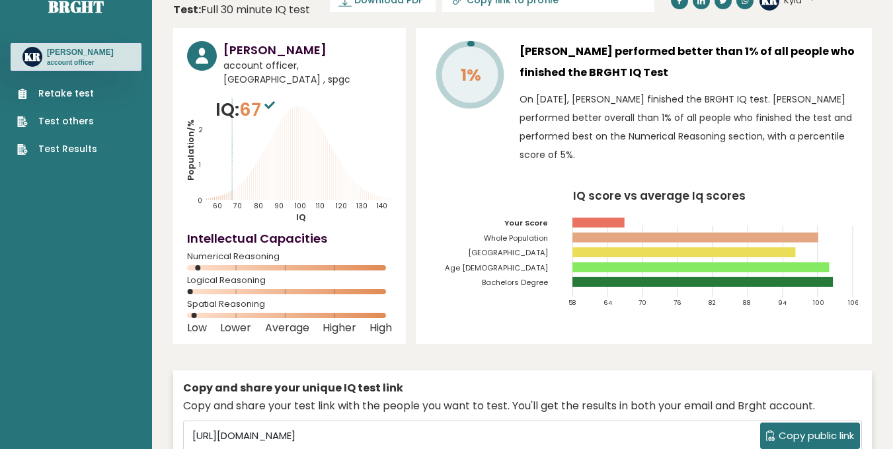
click at [79, 122] on link "Test others" at bounding box center [57, 121] width 80 height 14
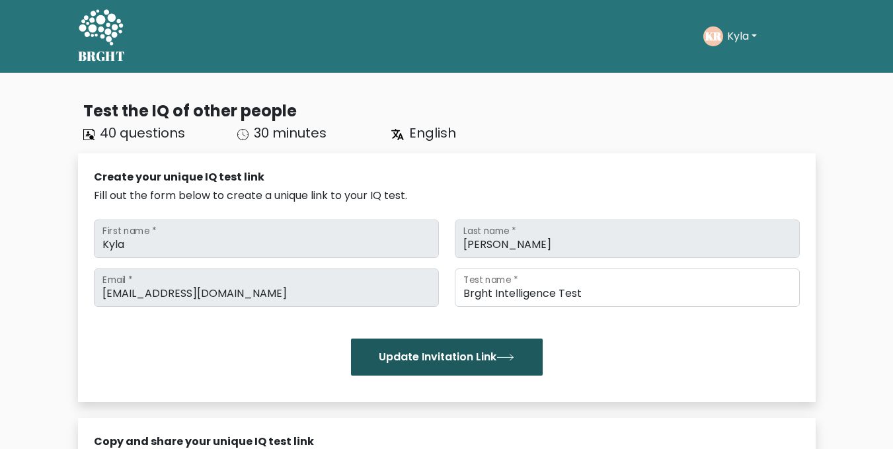
click at [411, 354] on button "Update Invitation Link" at bounding box center [447, 356] width 192 height 37
click at [493, 355] on button "Update Invitation Link" at bounding box center [447, 356] width 192 height 37
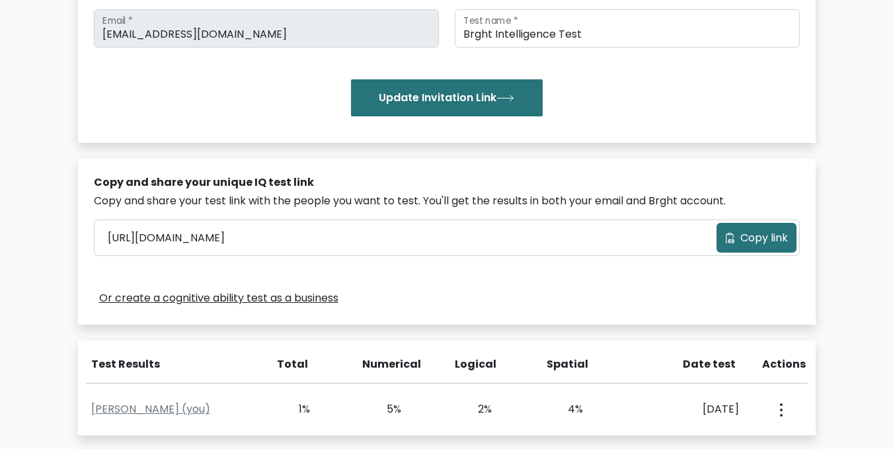
scroll to position [260, 0]
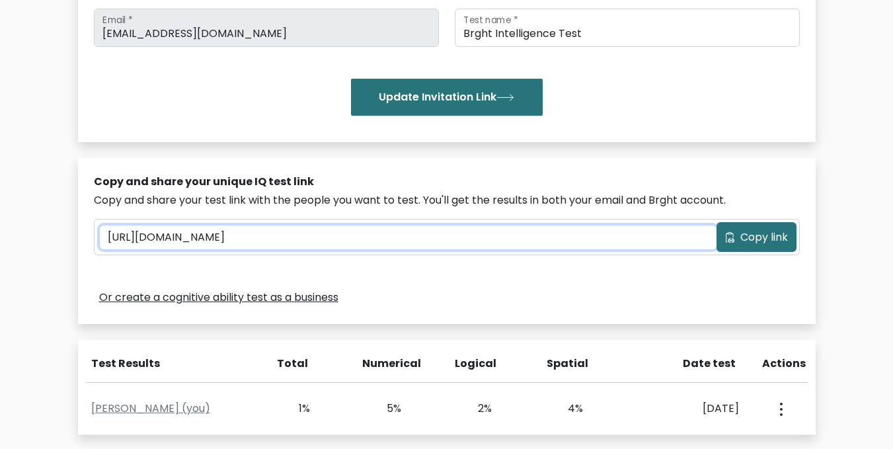
click at [385, 233] on input "https://brght.org/share/5lsuz47m/?brght-intelligence-test" at bounding box center [408, 237] width 616 height 24
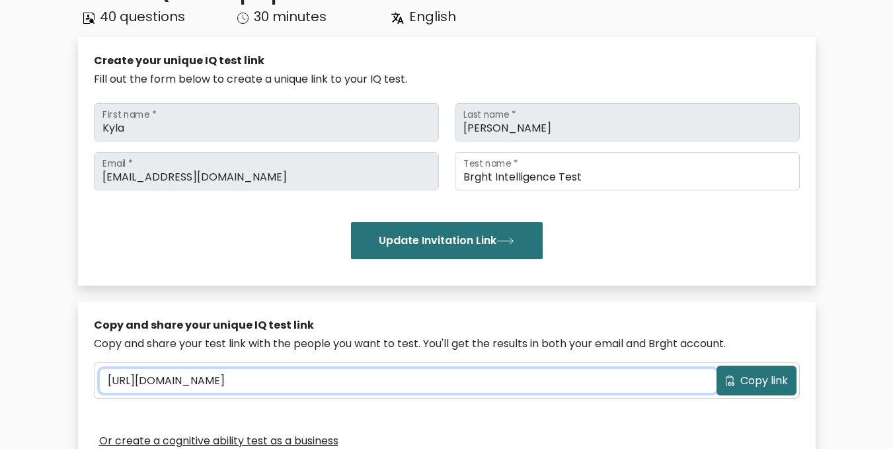
scroll to position [0, 0]
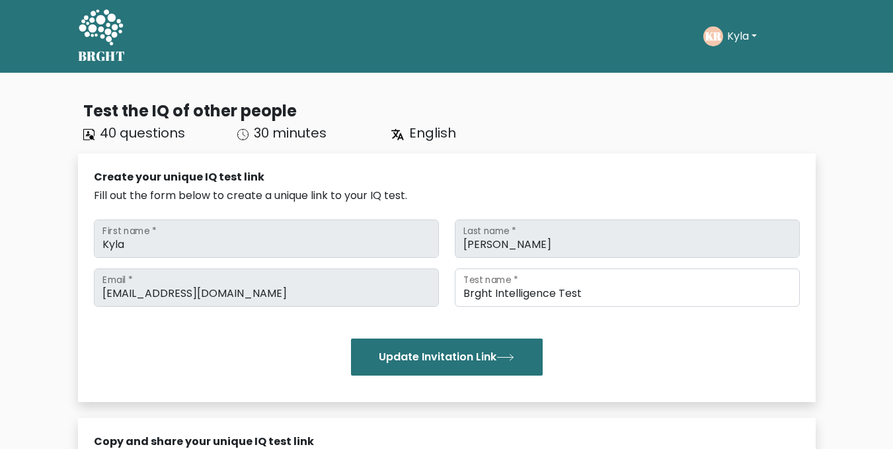
click at [760, 31] on button "Kyla" at bounding box center [742, 36] width 38 height 17
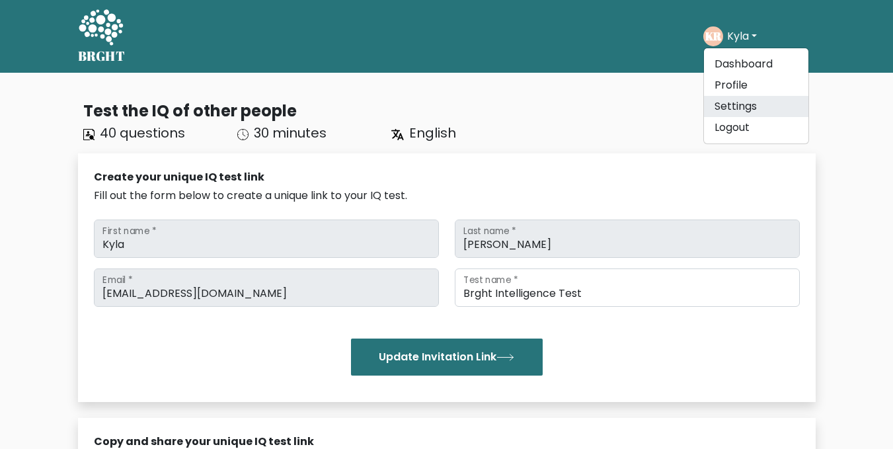
click at [747, 108] on link "Settings" at bounding box center [756, 106] width 104 height 21
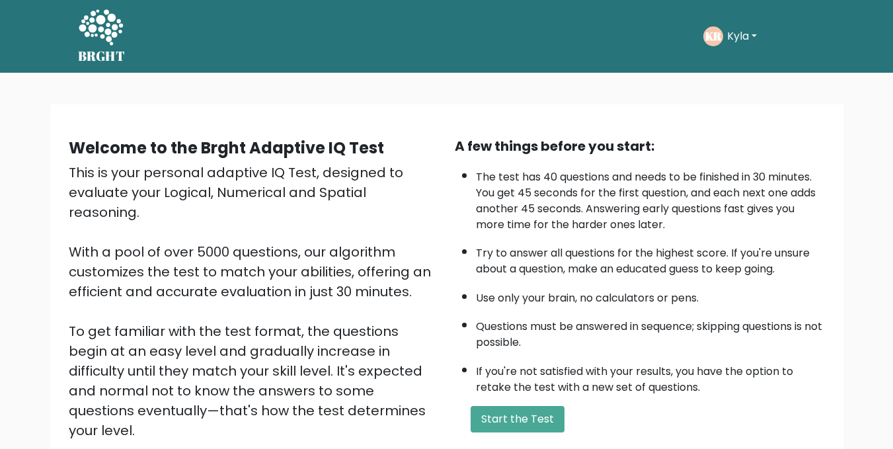
scroll to position [157, 0]
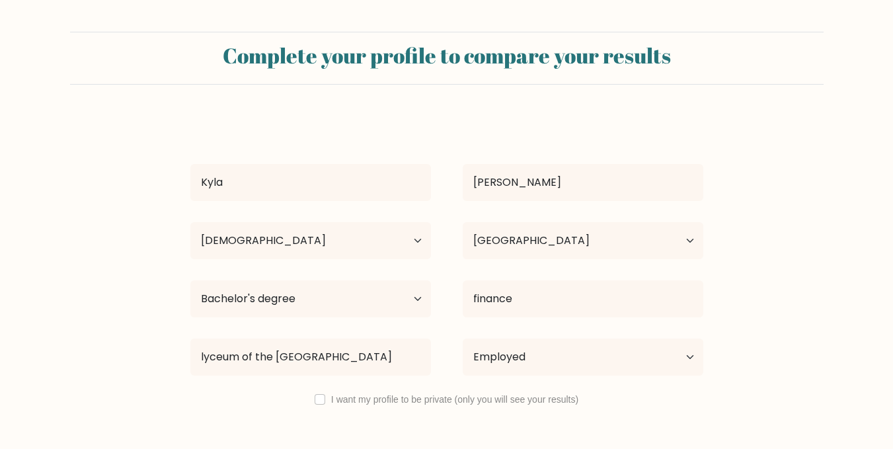
select select "18_24"
select select "PH"
select select "bachelors_degree"
select select "employed"
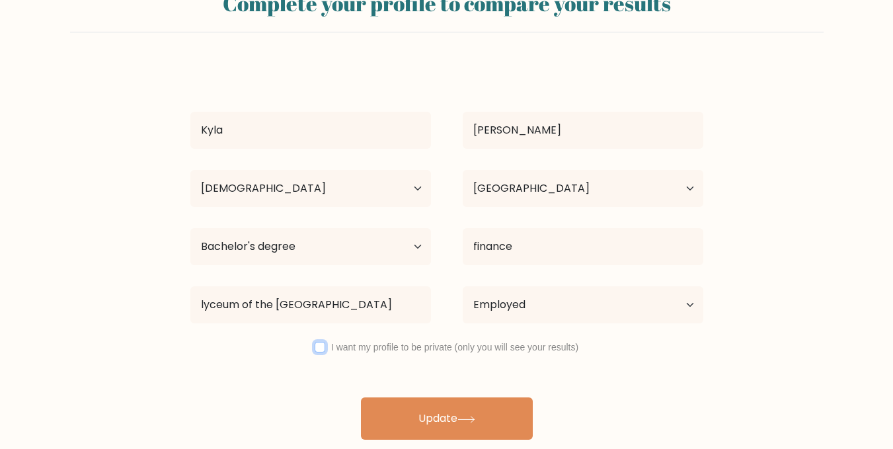
click at [324, 346] on input "checkbox" at bounding box center [319, 347] width 11 height 11
checkbox input "true"
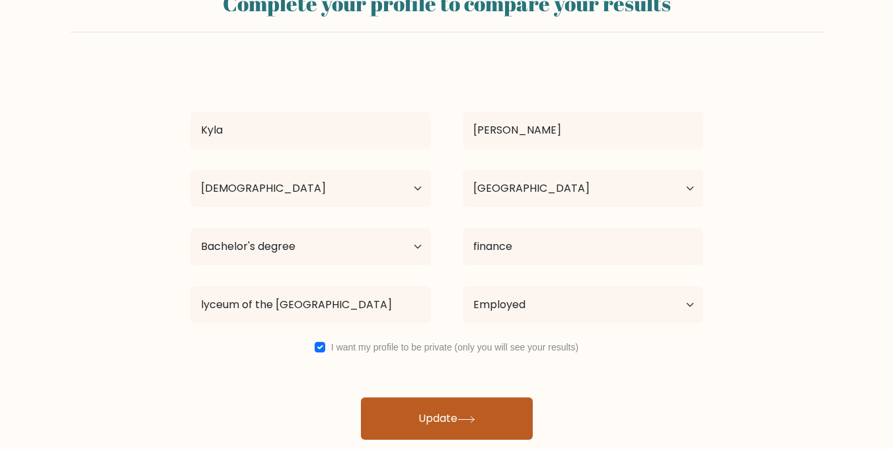
click at [420, 413] on button "Update" at bounding box center [447, 418] width 172 height 42
